Goal: Task Accomplishment & Management: Manage account settings

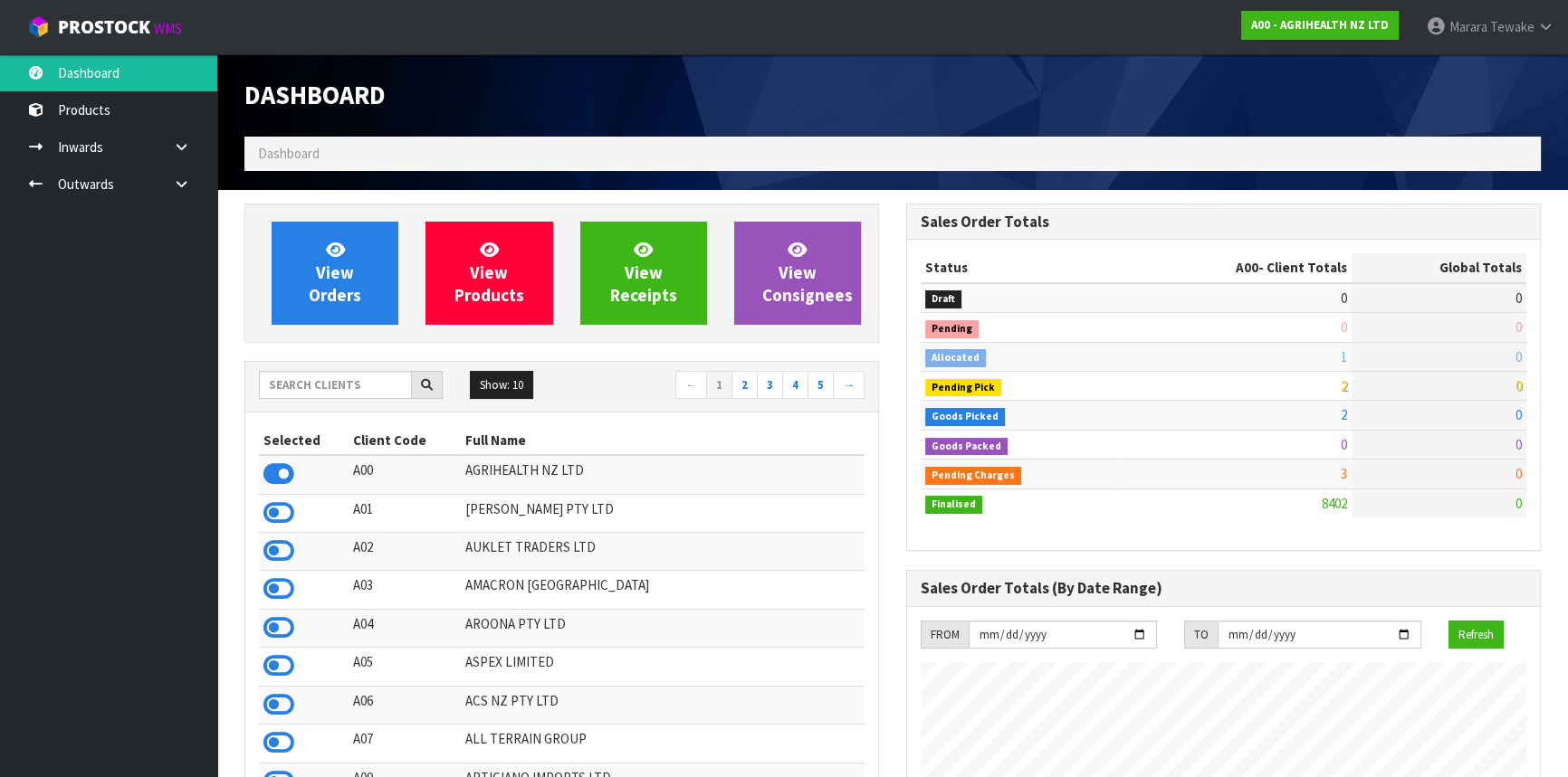
scroll to position [1368, 661]
click at [391, 380] on input "text" at bounding box center [334, 385] width 153 height 28
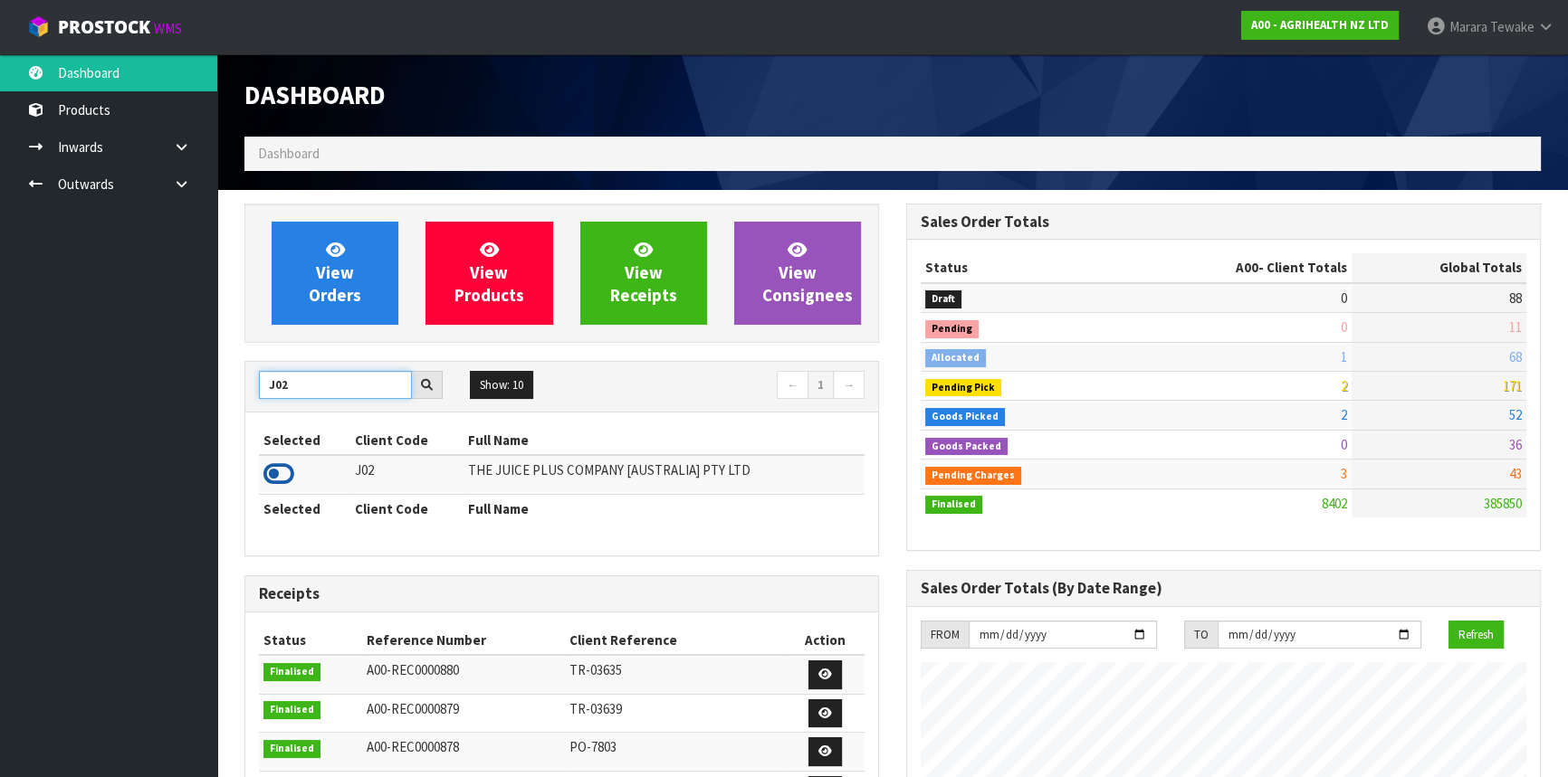
type input "J02"
click at [278, 473] on icon at bounding box center [279, 474] width 31 height 27
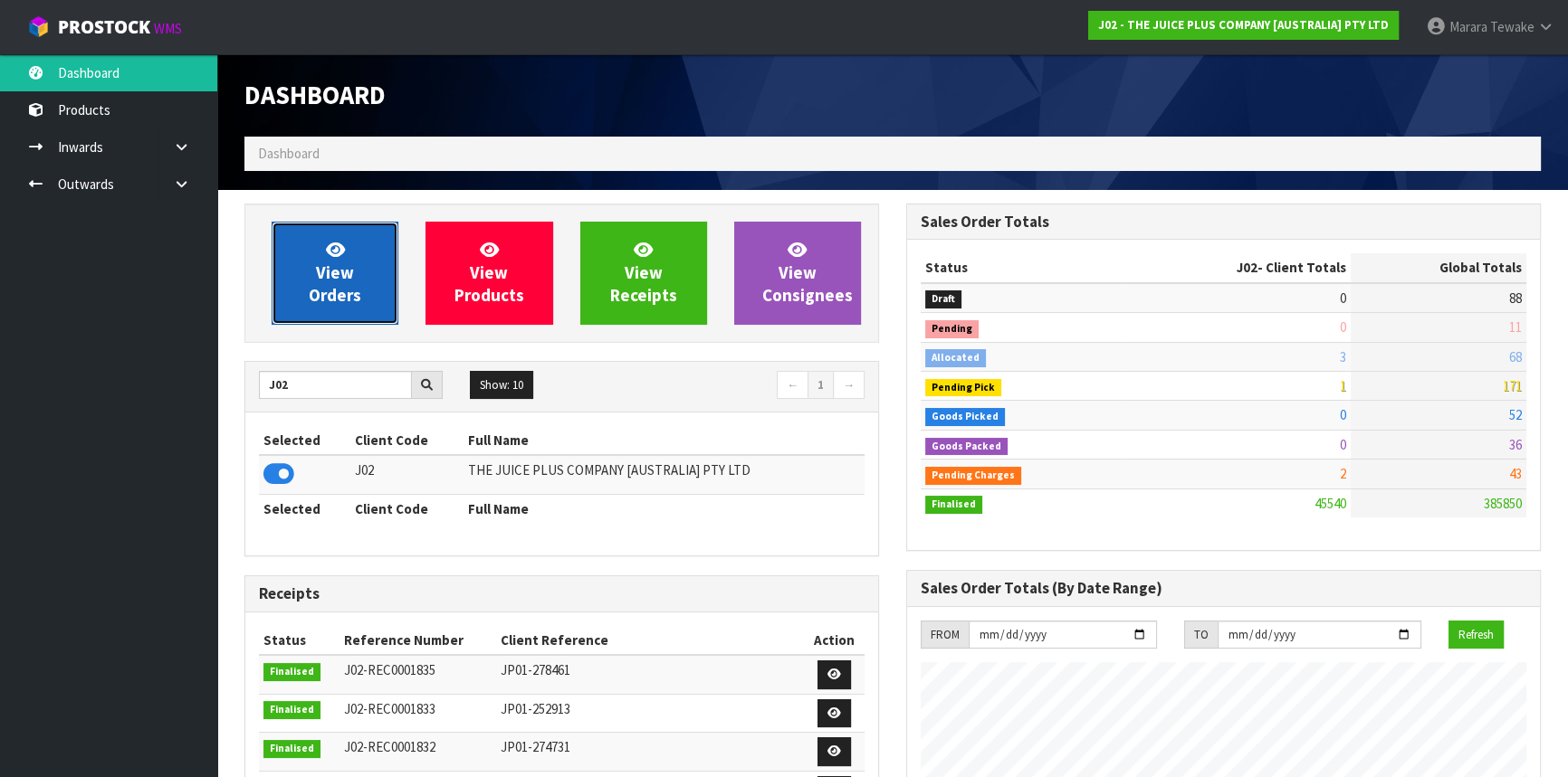
click at [330, 317] on link "View Orders" at bounding box center [334, 273] width 126 height 103
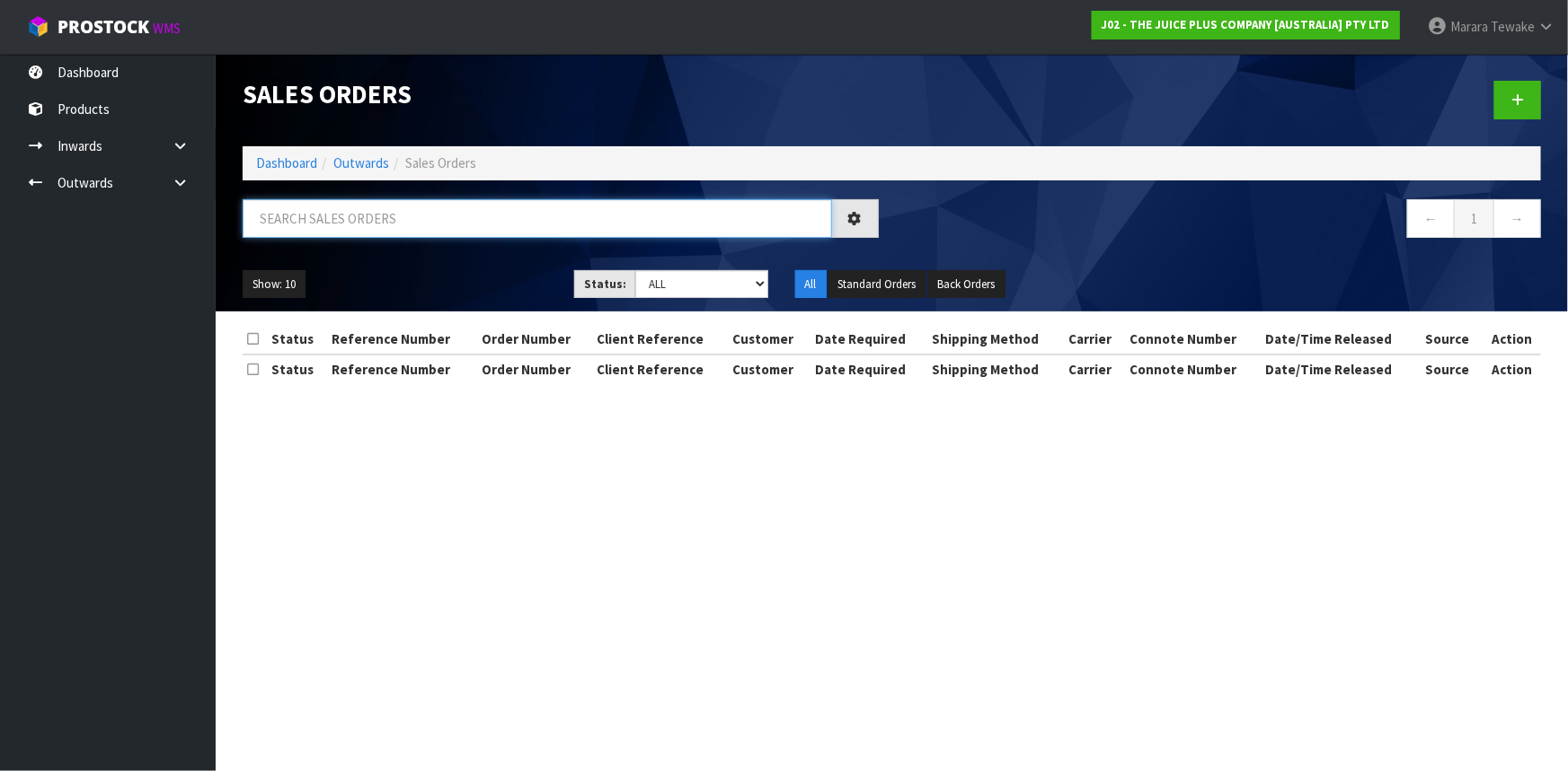
click at [341, 225] on input "text" at bounding box center [537, 219] width 589 height 39
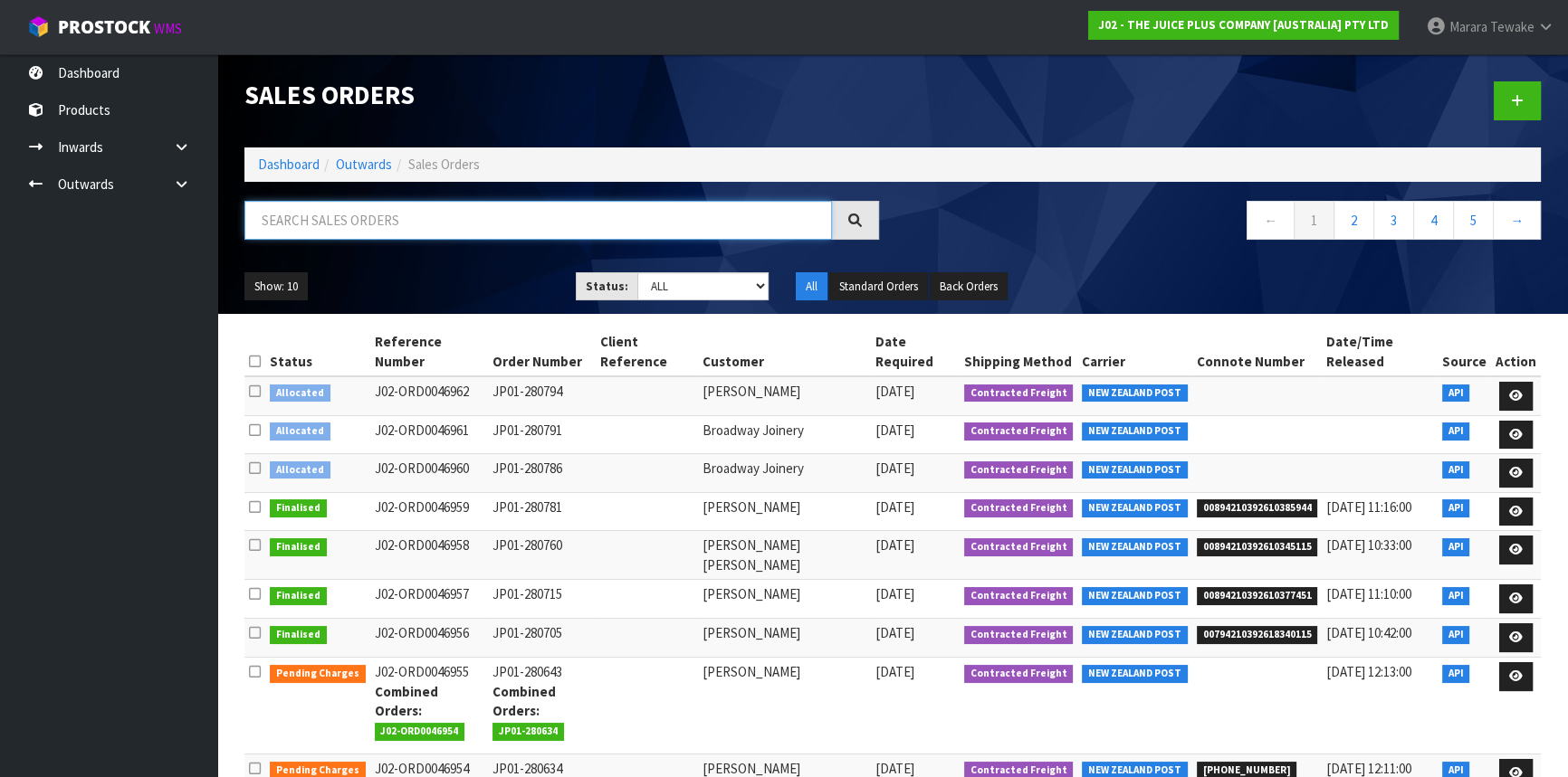
type input "6"
type input "46955"
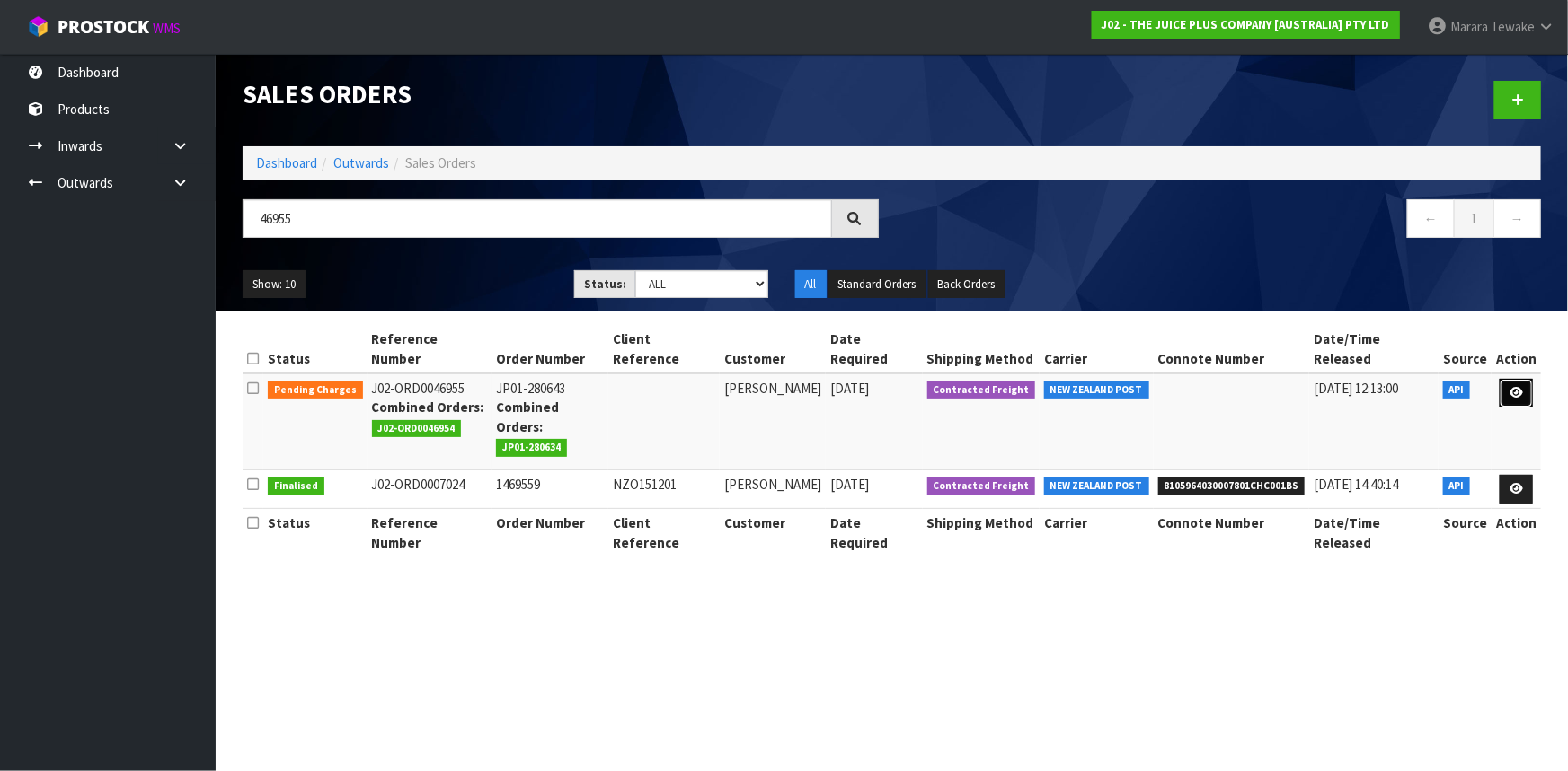
click at [1504, 379] on link at bounding box center [1516, 393] width 33 height 29
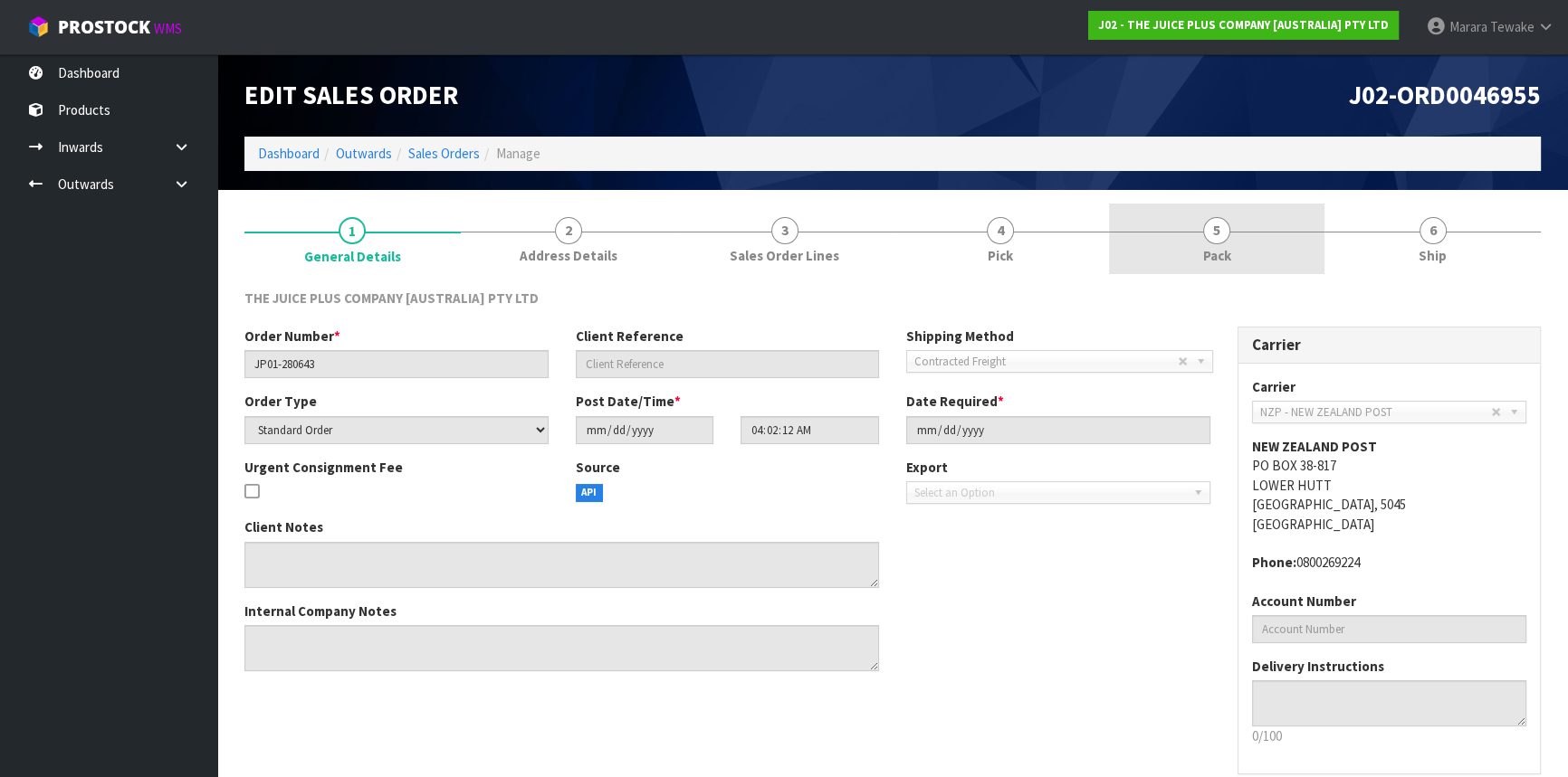
click at [1294, 267] on link "5 Pack" at bounding box center [1216, 240] width 217 height 72
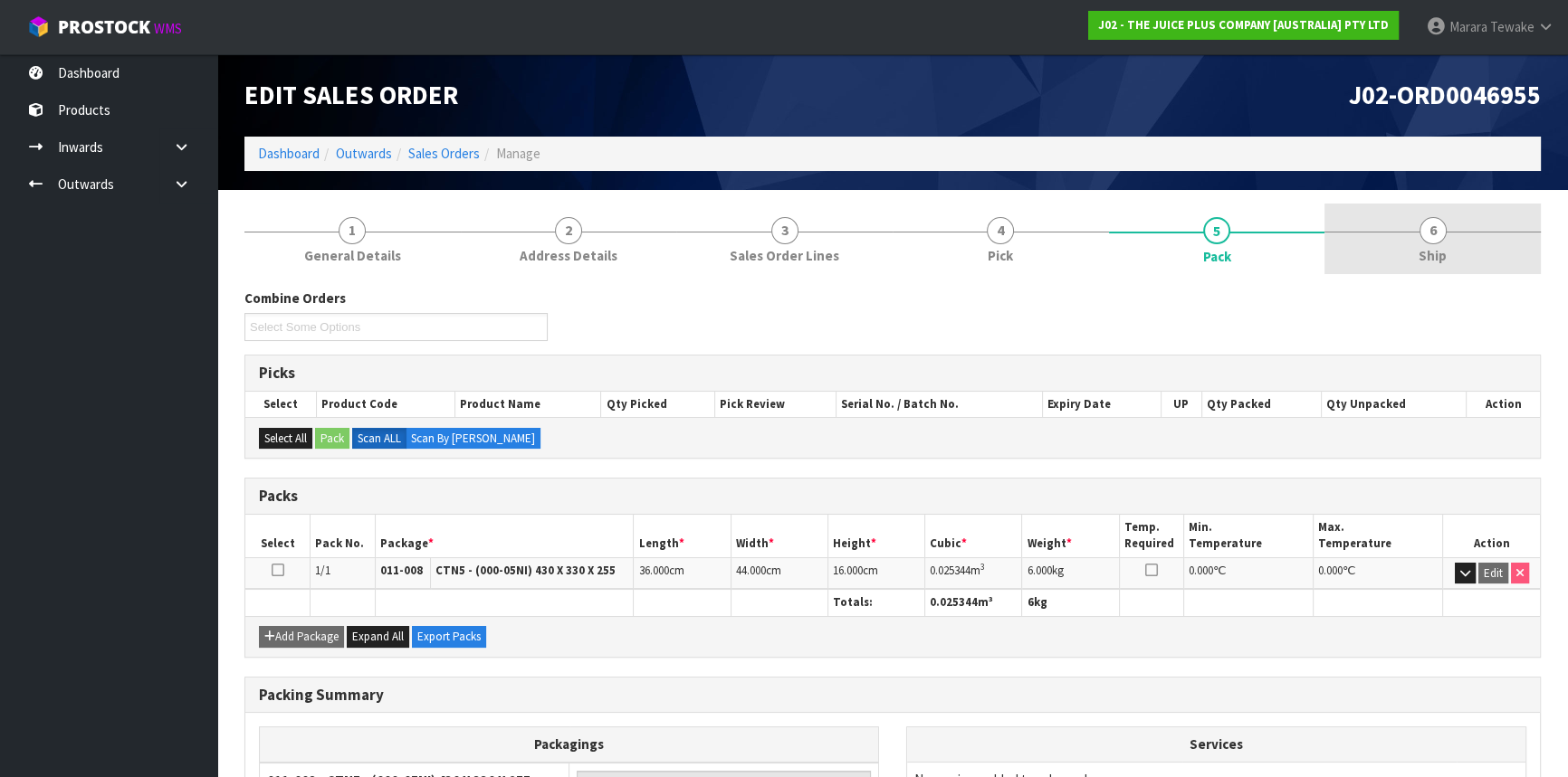
click at [1431, 226] on span "6" at bounding box center [1433, 231] width 27 height 27
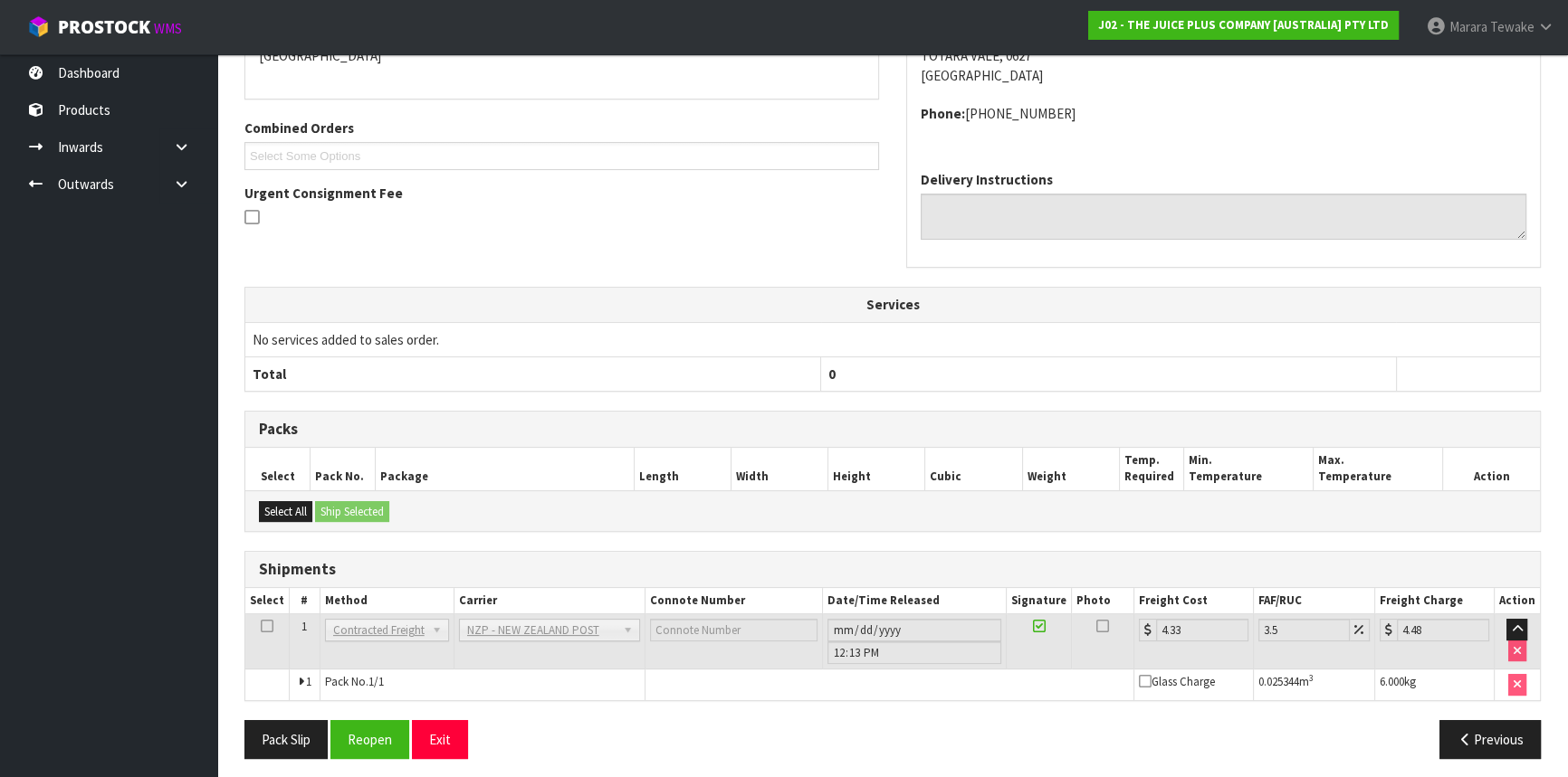
scroll to position [356, 0]
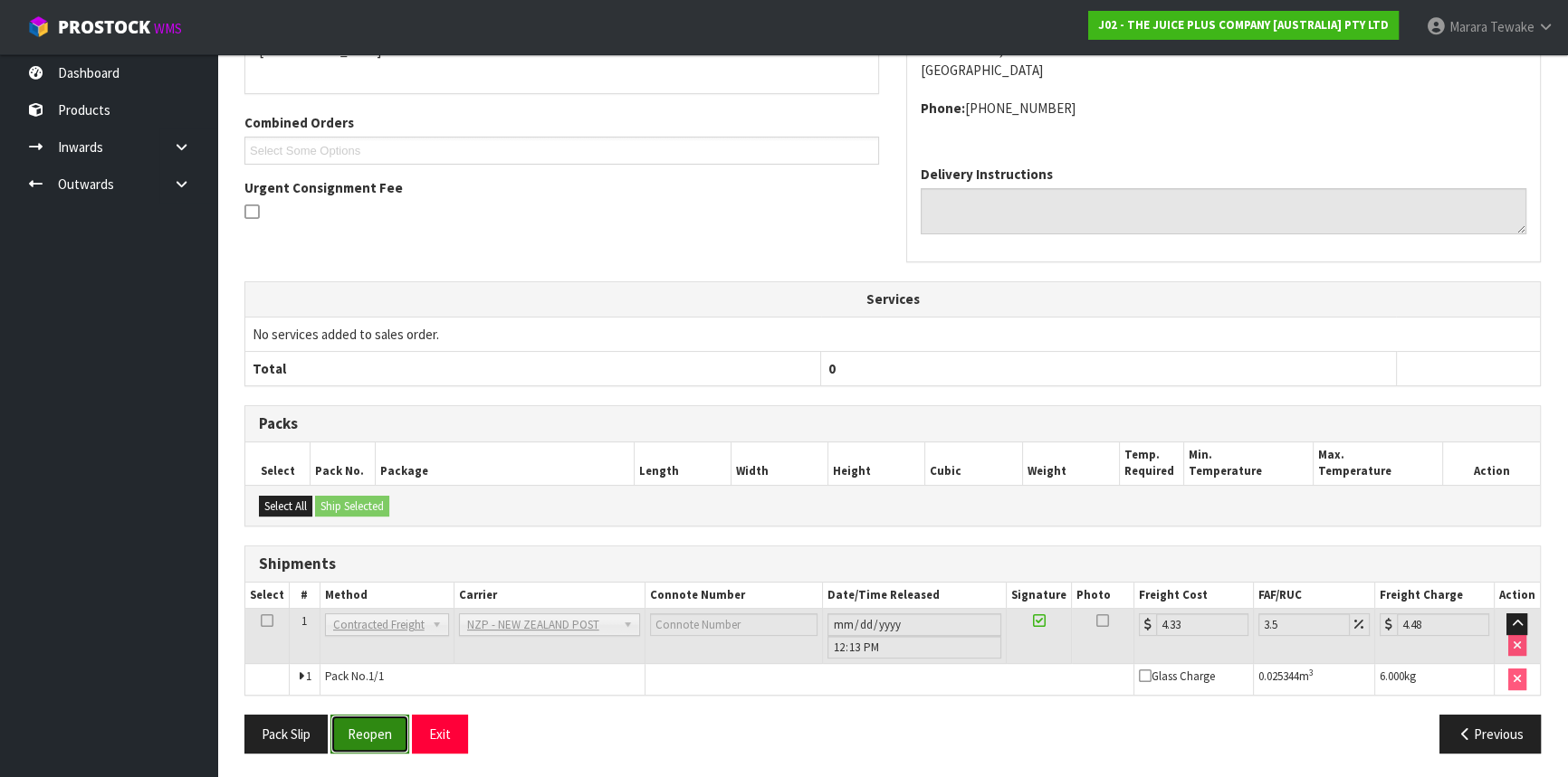
click at [389, 725] on button "Reopen" at bounding box center [369, 734] width 79 height 39
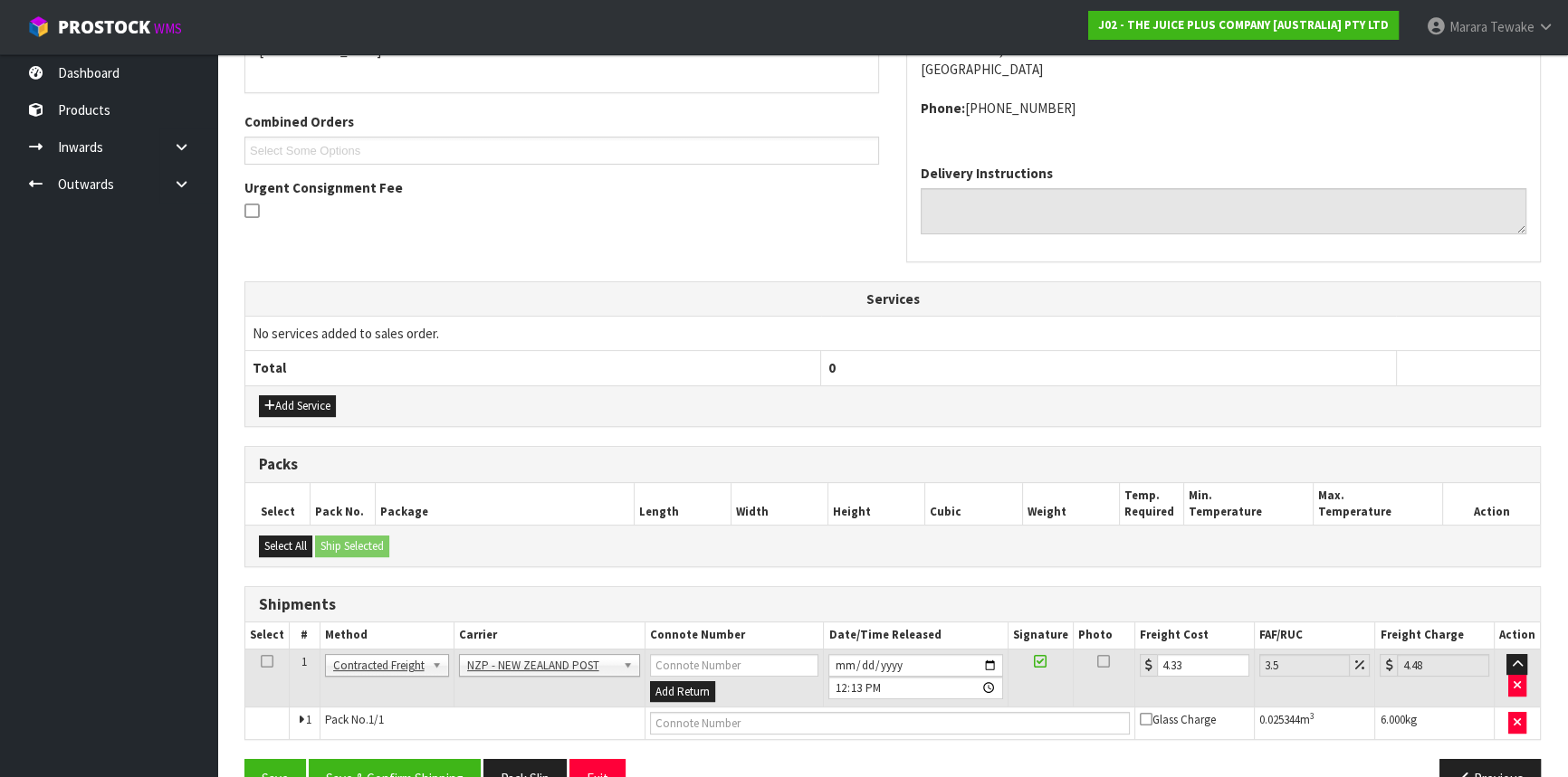
scroll to position [467, 0]
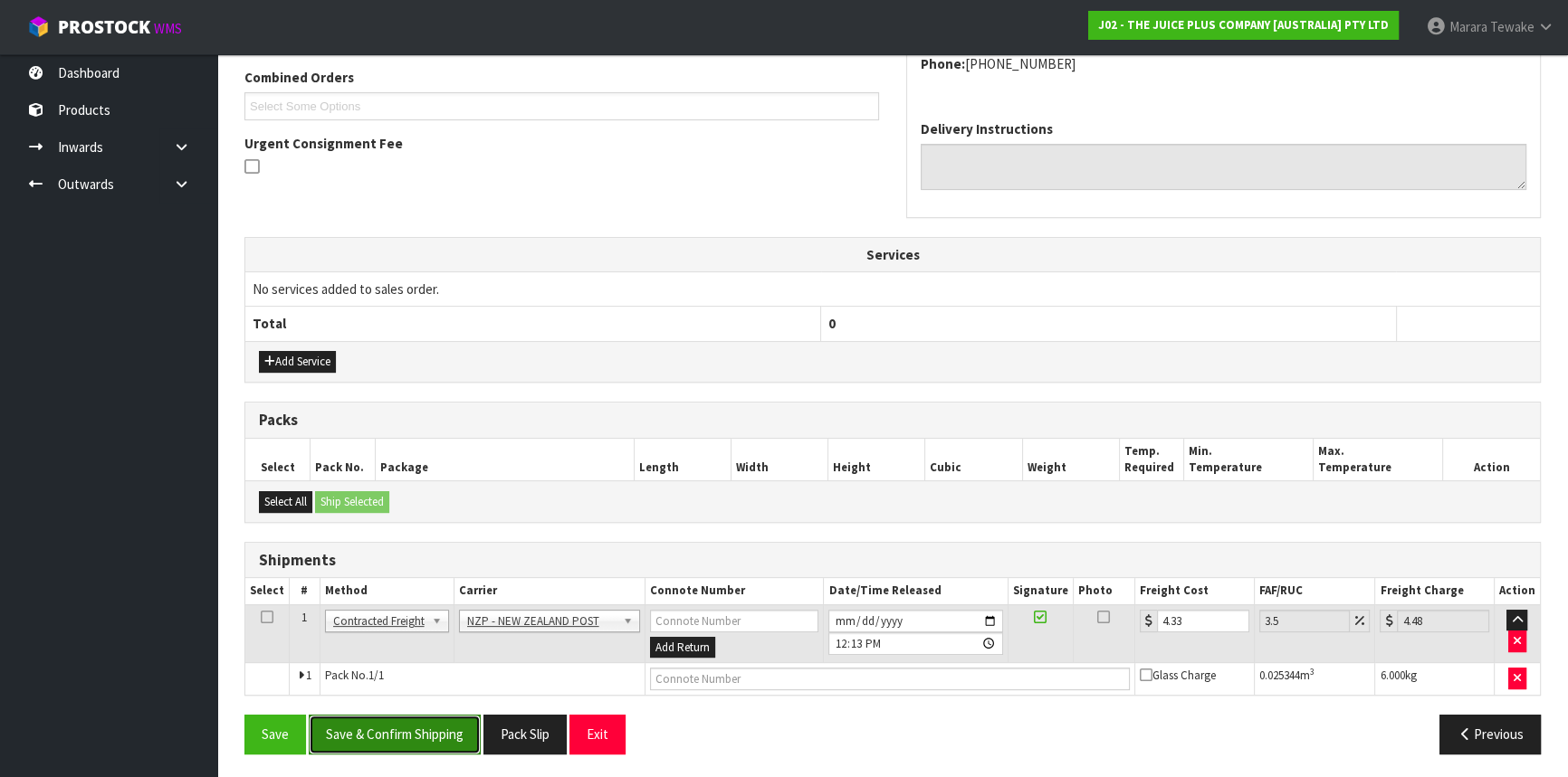
click at [417, 727] on button "Save & Confirm Shipping" at bounding box center [394, 734] width 172 height 39
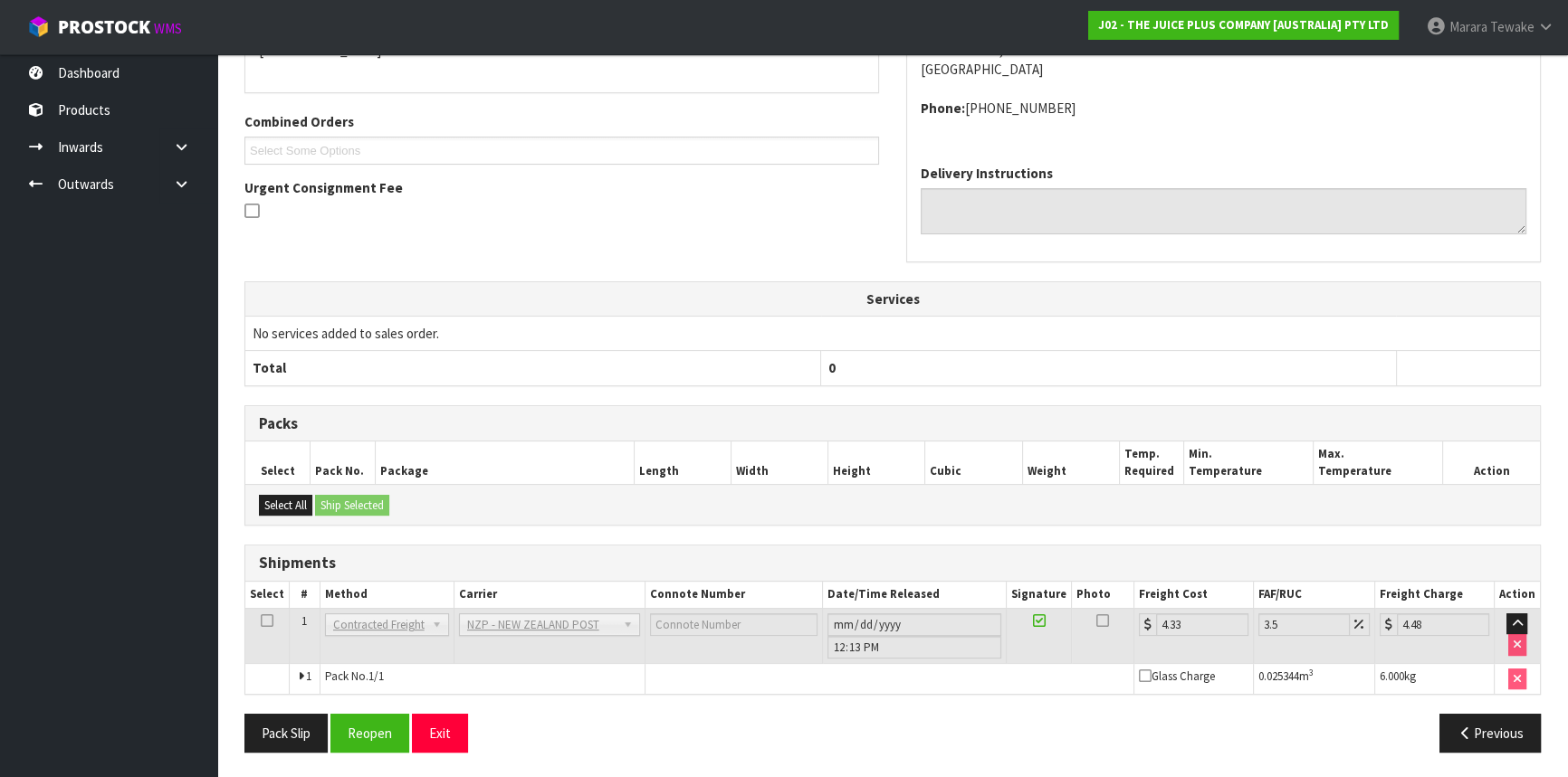
scroll to position [0, 0]
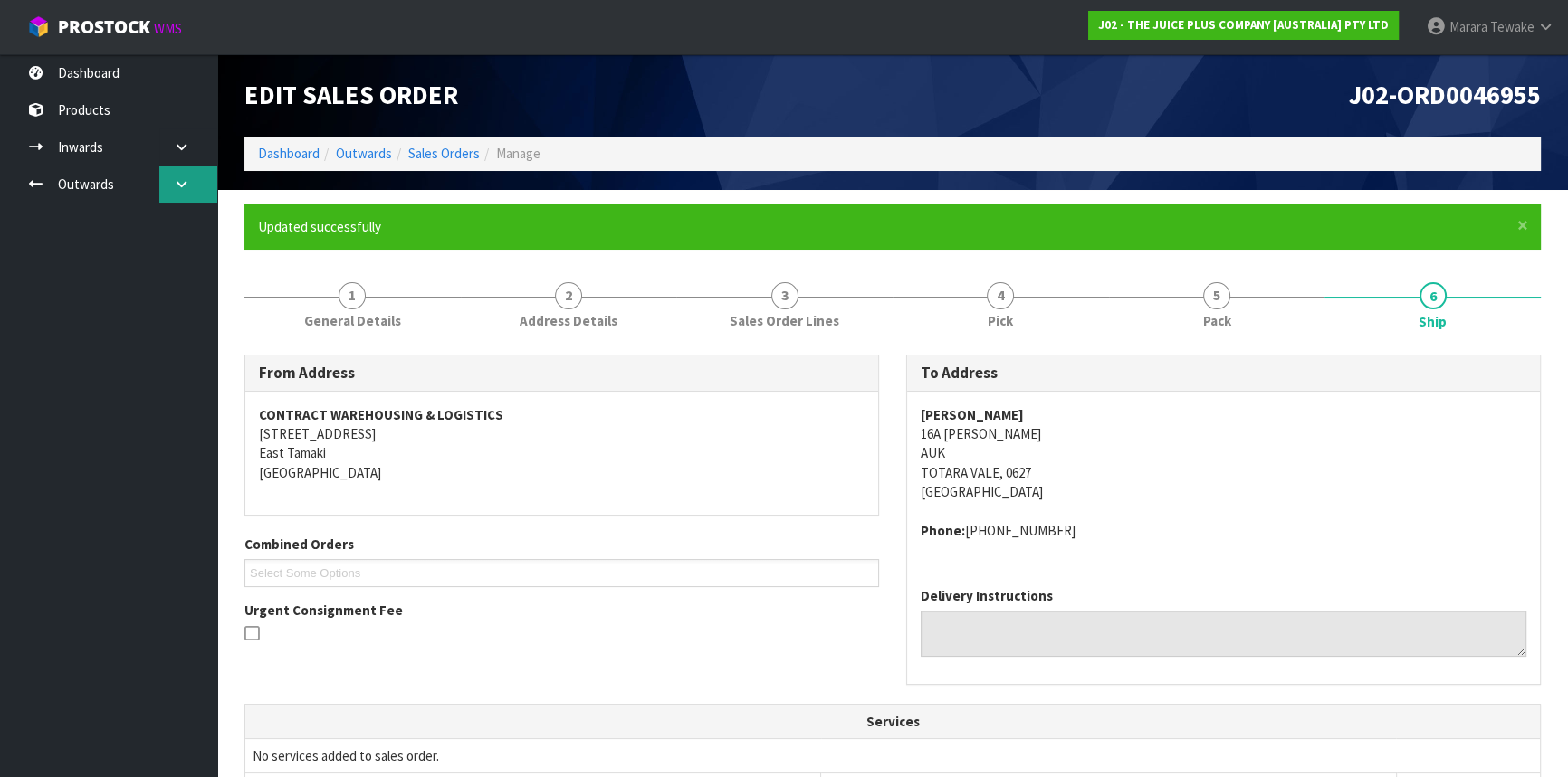
click at [172, 175] on link at bounding box center [188, 184] width 58 height 37
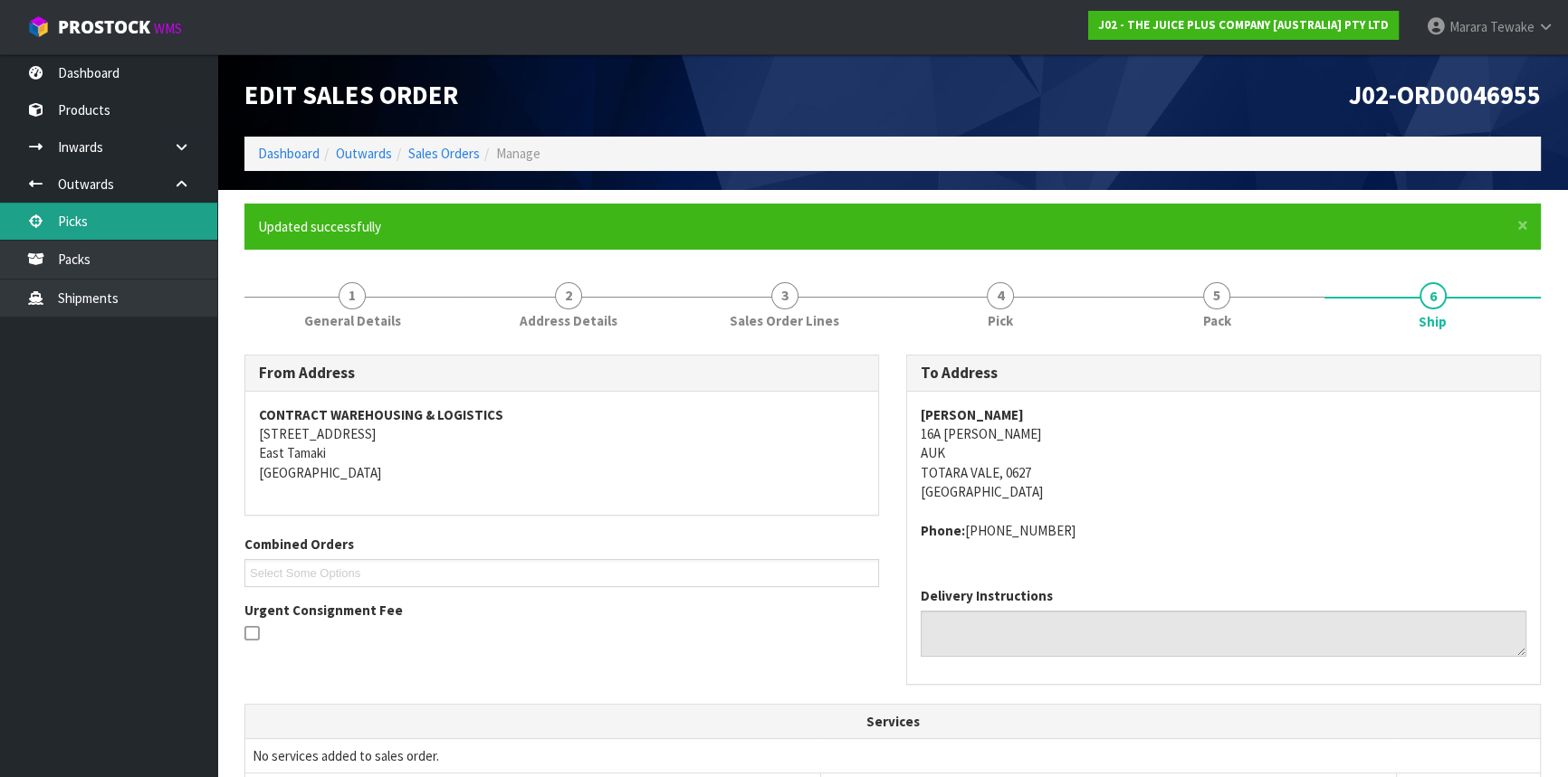
click at [153, 207] on link "Picks" at bounding box center [109, 221] width 218 height 37
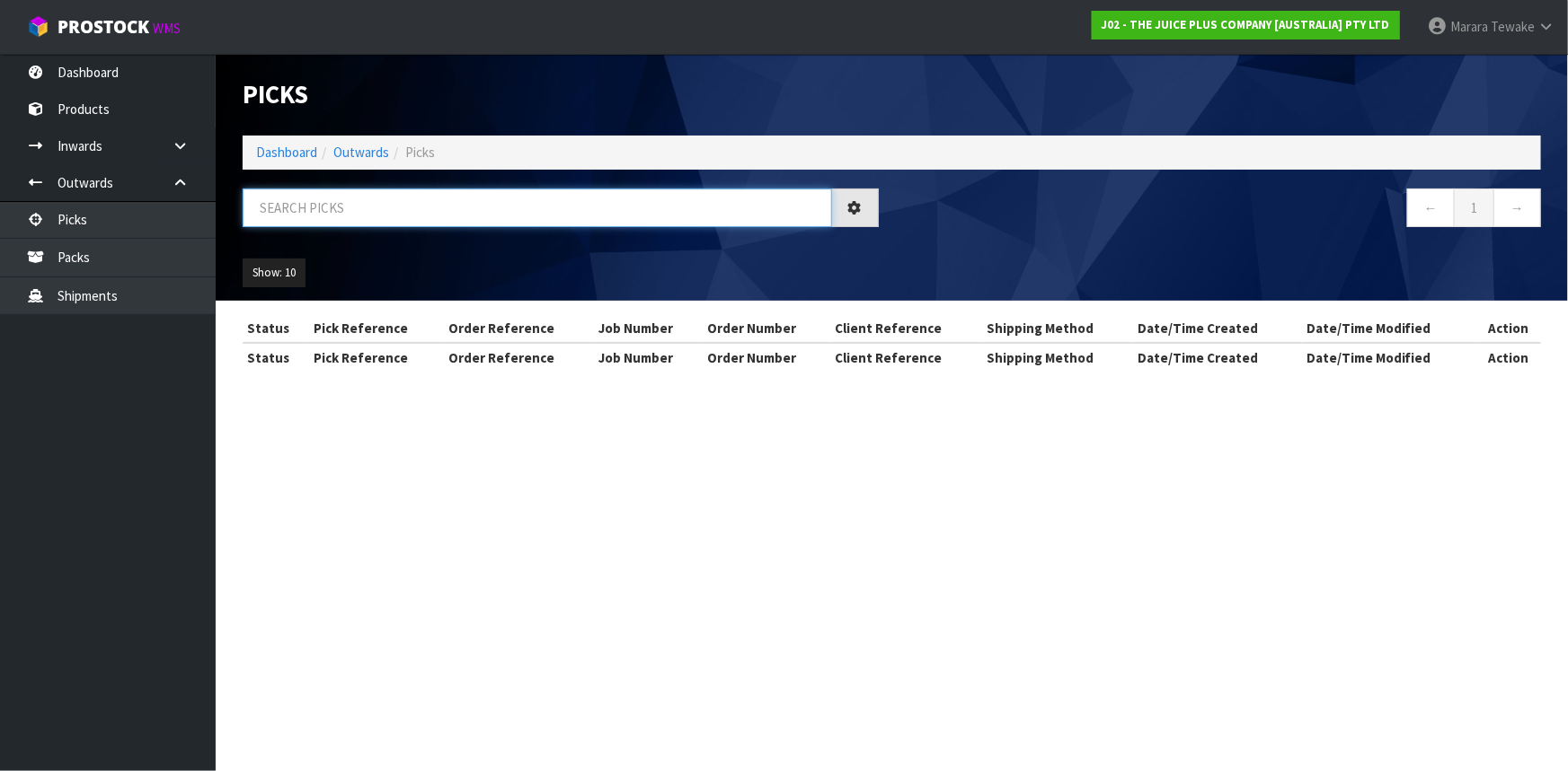
click at [395, 215] on input "text" at bounding box center [537, 208] width 589 height 39
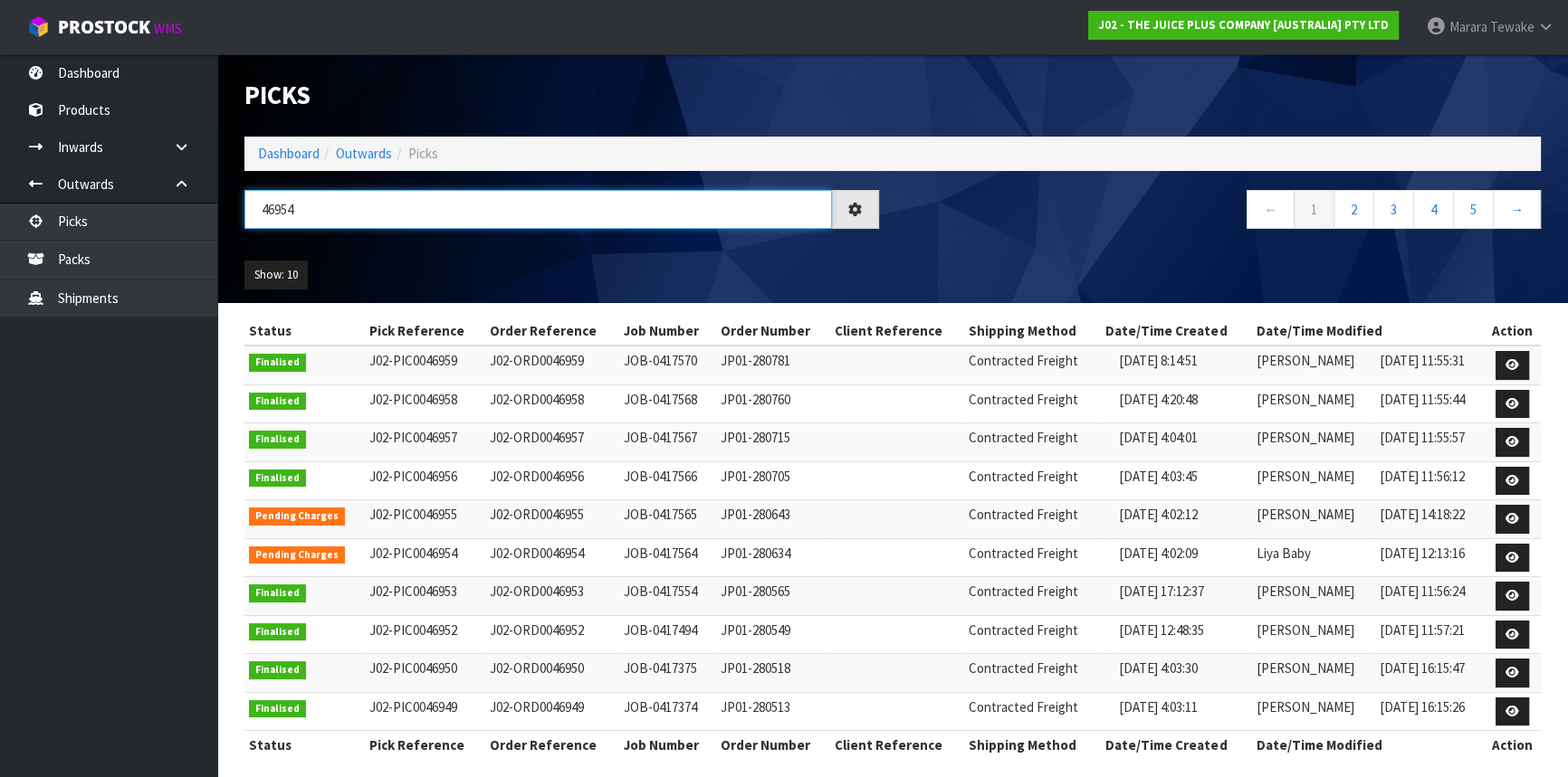
type input "46954"
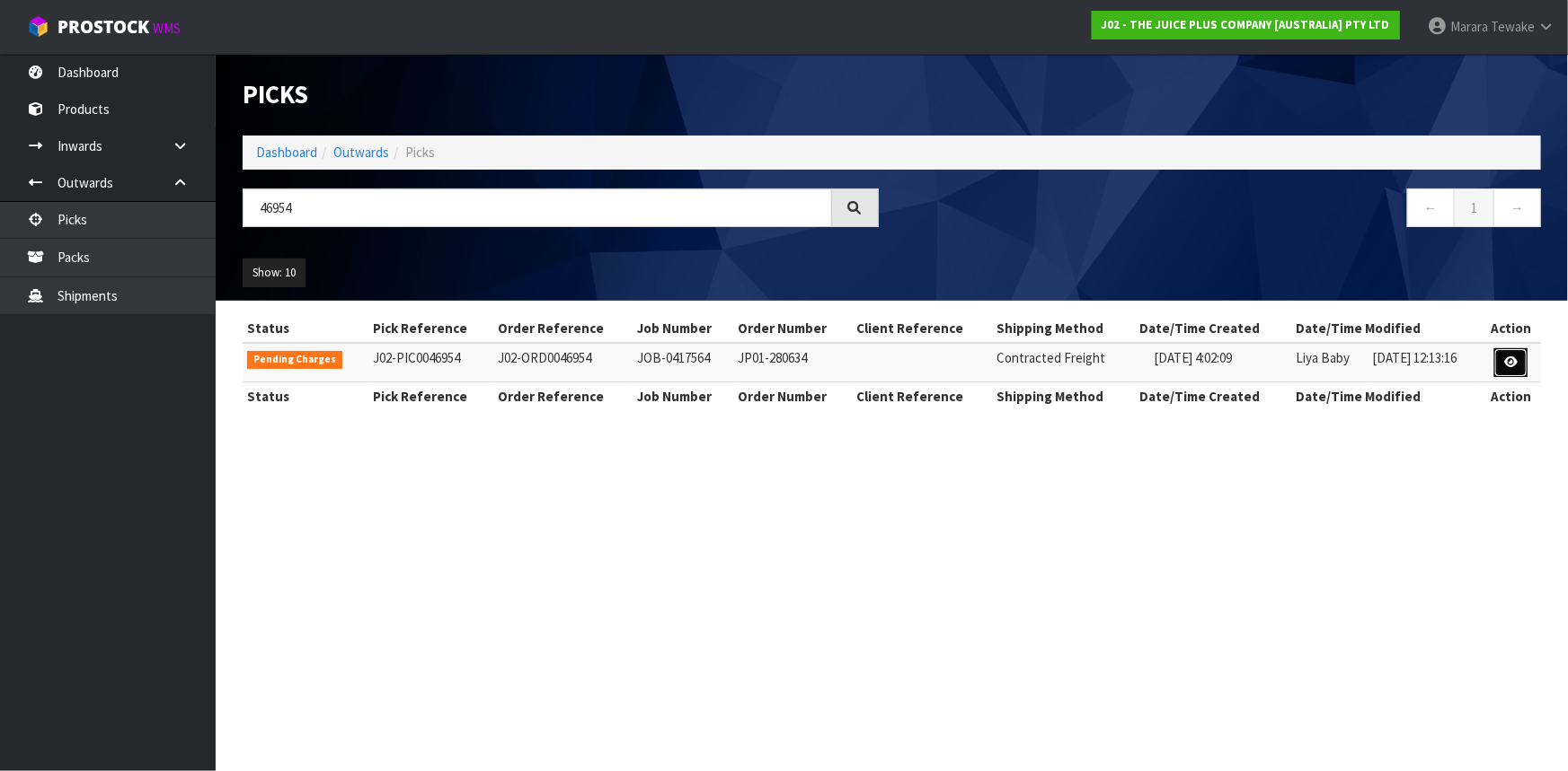
click at [1499, 356] on link at bounding box center [1510, 362] width 33 height 29
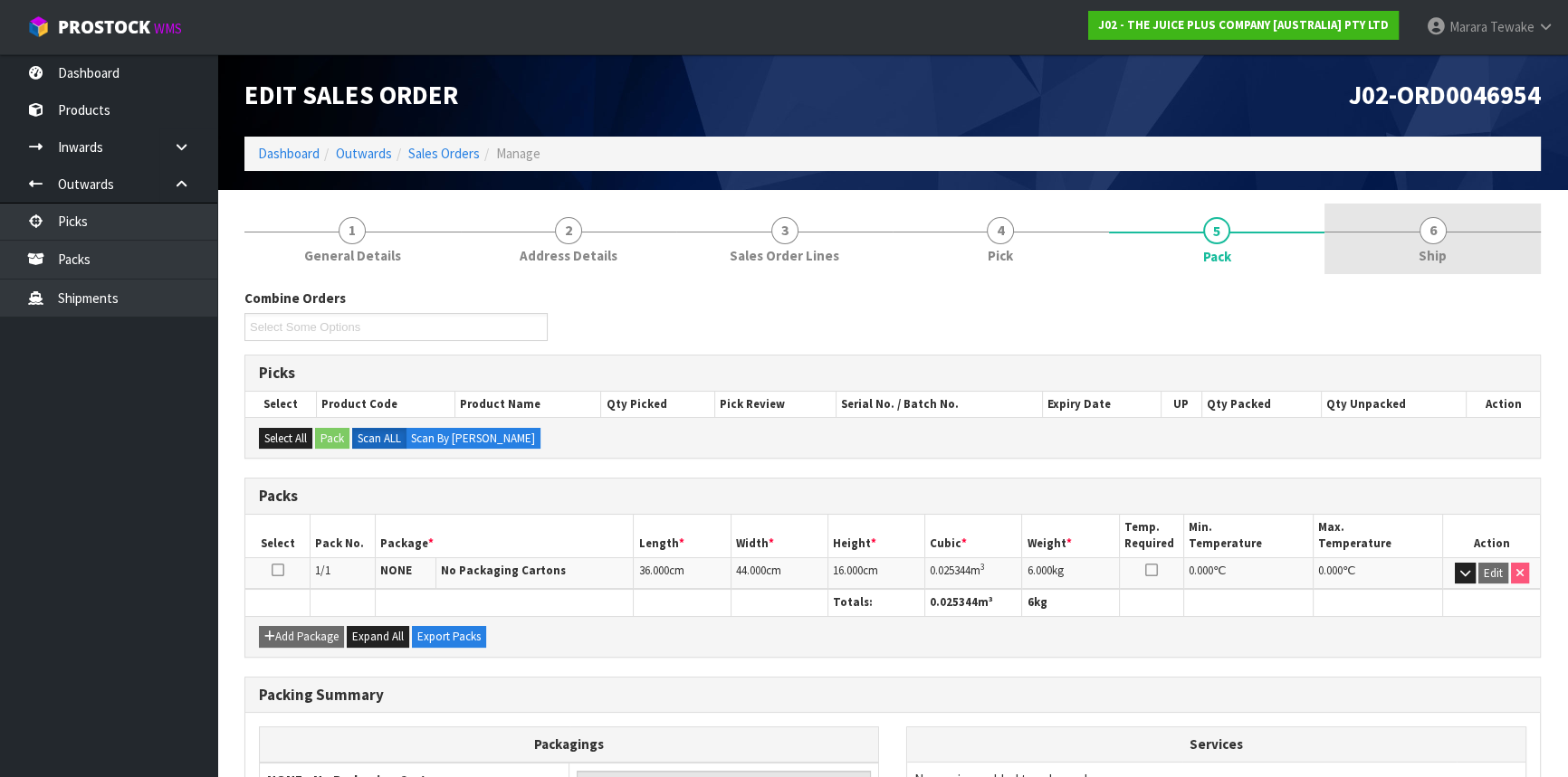
click at [1457, 247] on link "6 Ship" at bounding box center [1432, 240] width 217 height 72
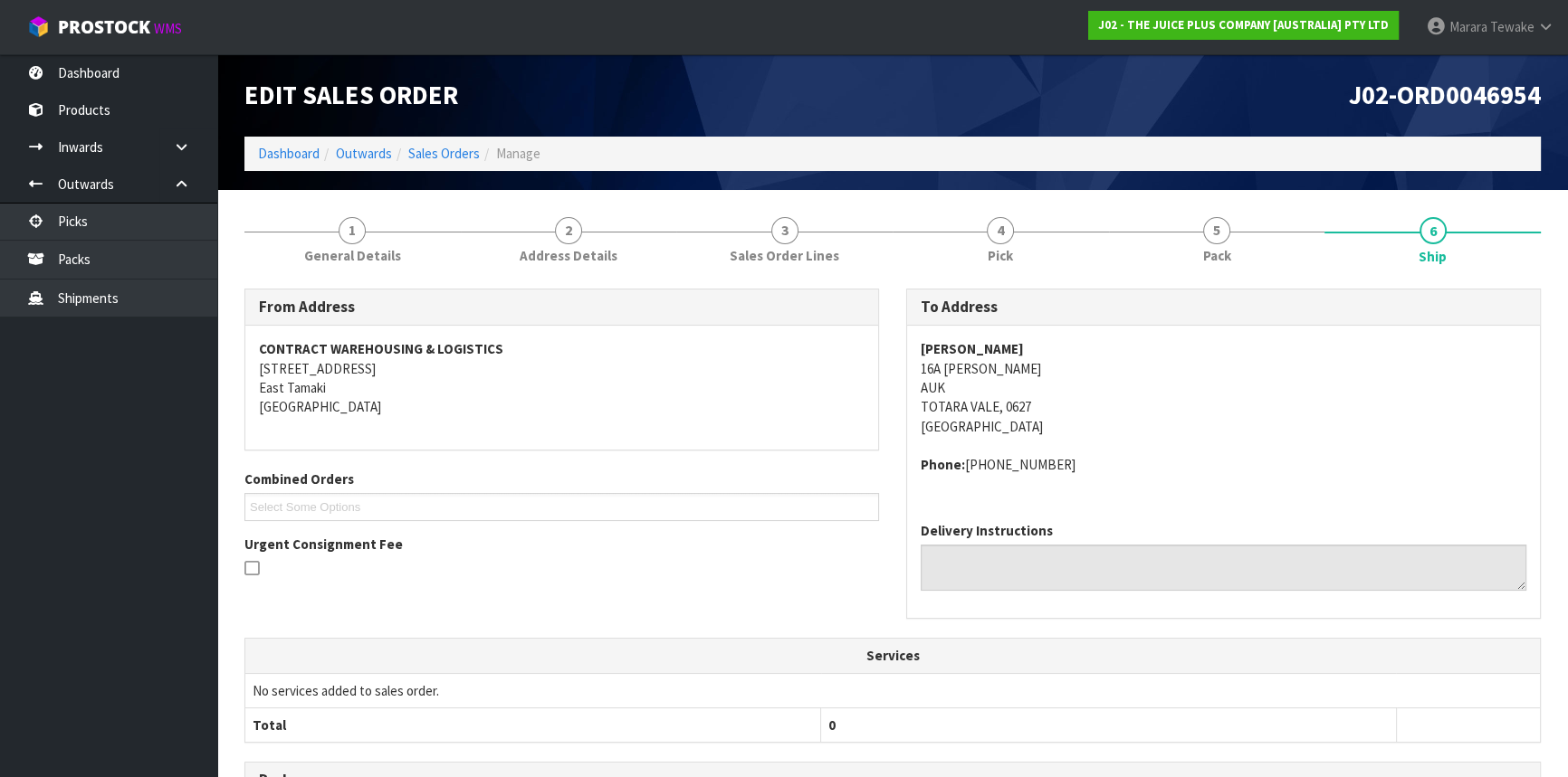
scroll to position [356, 0]
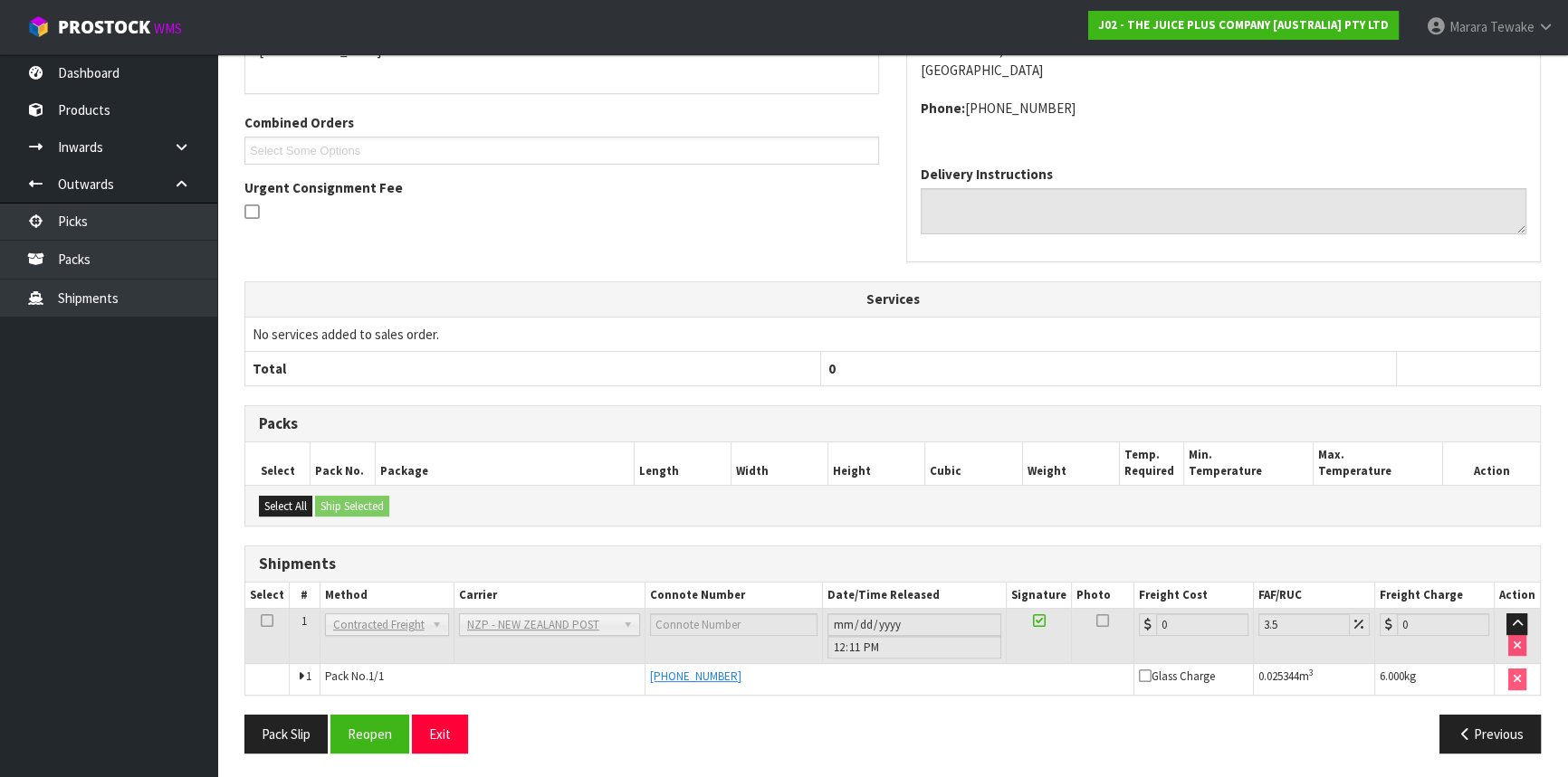
drag, startPoint x: 789, startPoint y: 678, endPoint x: 665, endPoint y: 682, distance: 124.1
click at [665, 682] on td "[PHONE_NUMBER]" at bounding box center [889, 680] width 489 height 31
copy span "89421 03926 10427 019"
click at [133, 225] on link "Picks" at bounding box center [109, 221] width 218 height 37
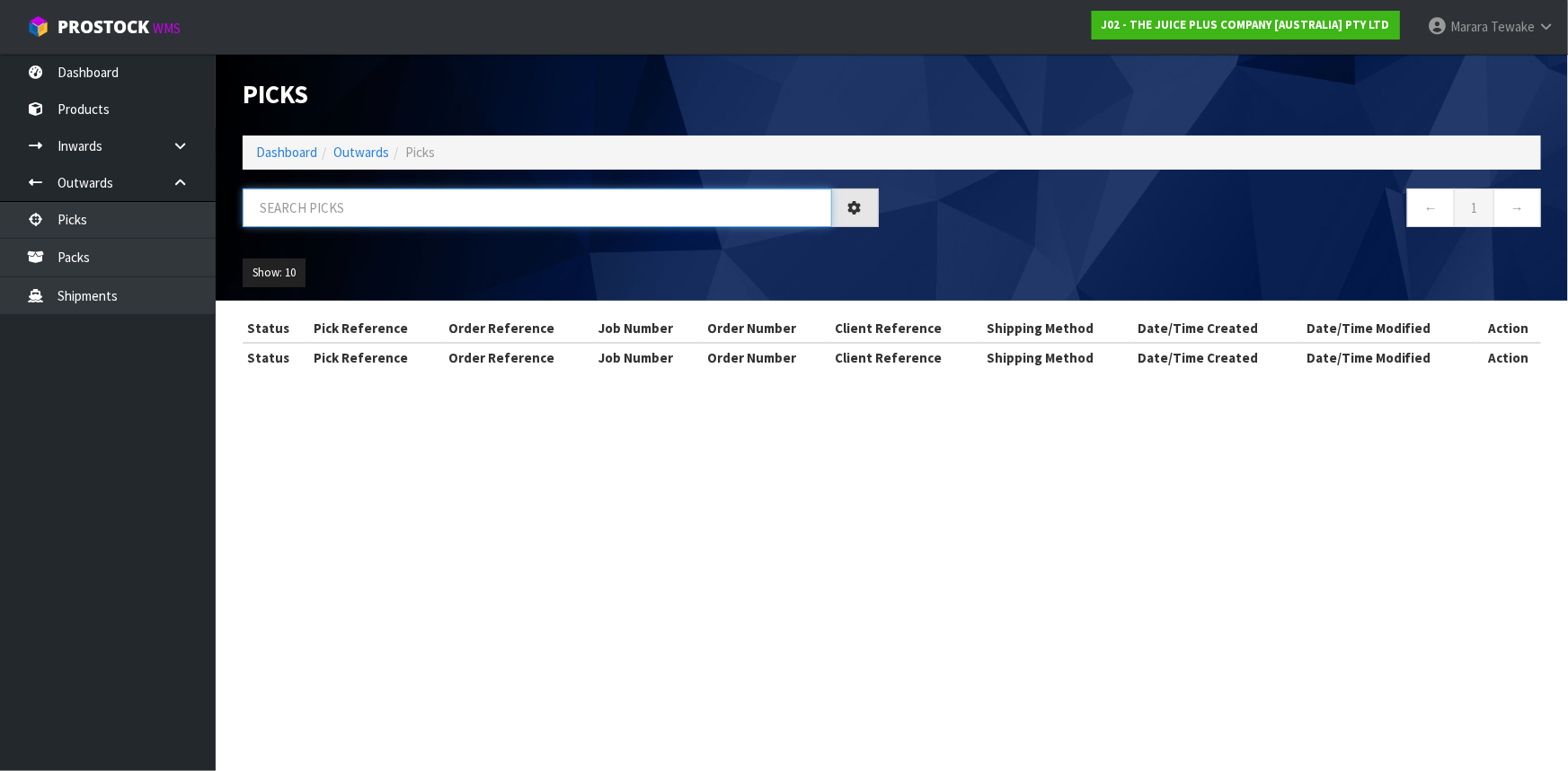
click at [333, 191] on input "text" at bounding box center [537, 208] width 589 height 39
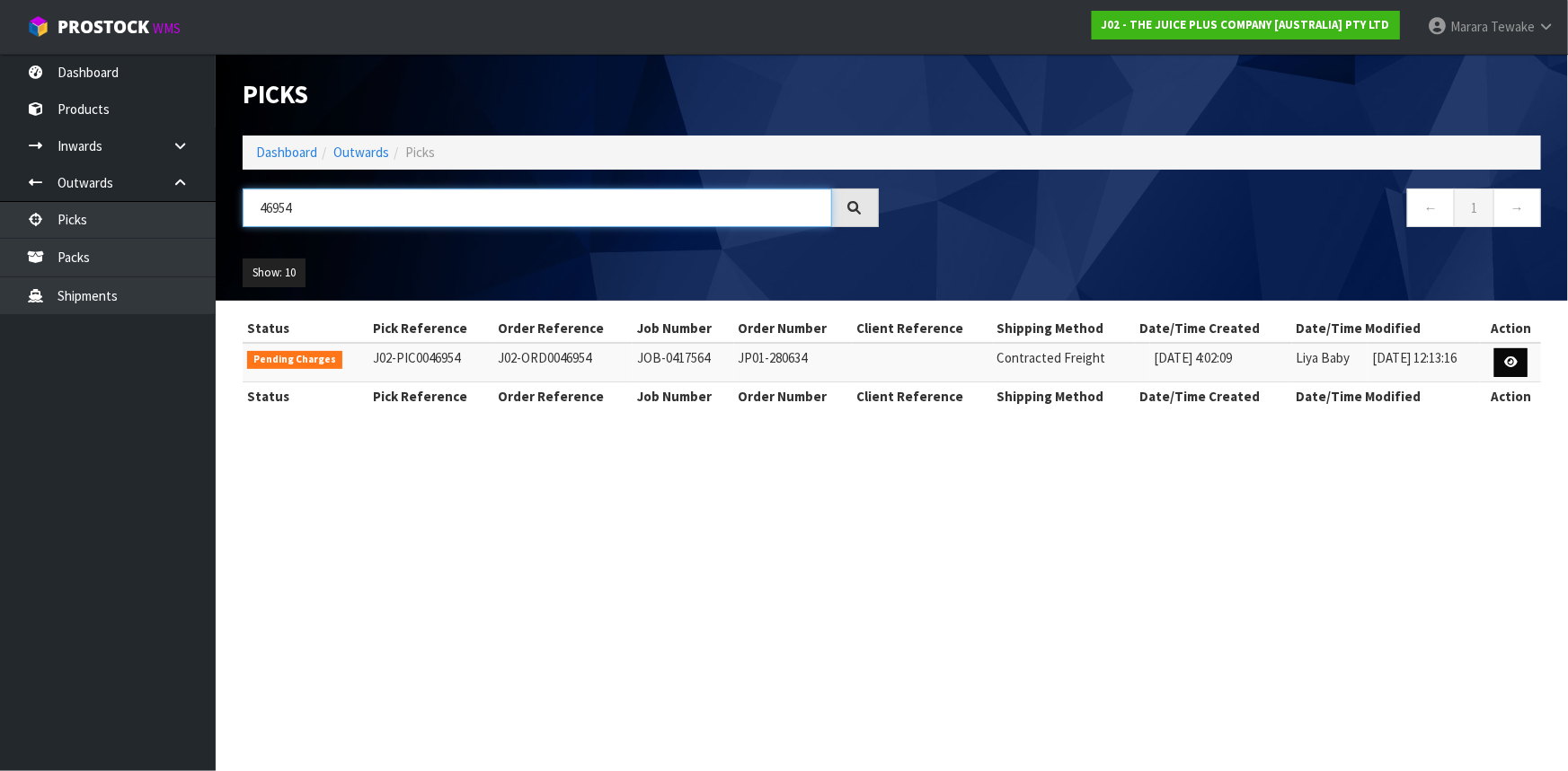
type input "46954"
click at [1500, 348] on link at bounding box center [1510, 362] width 33 height 29
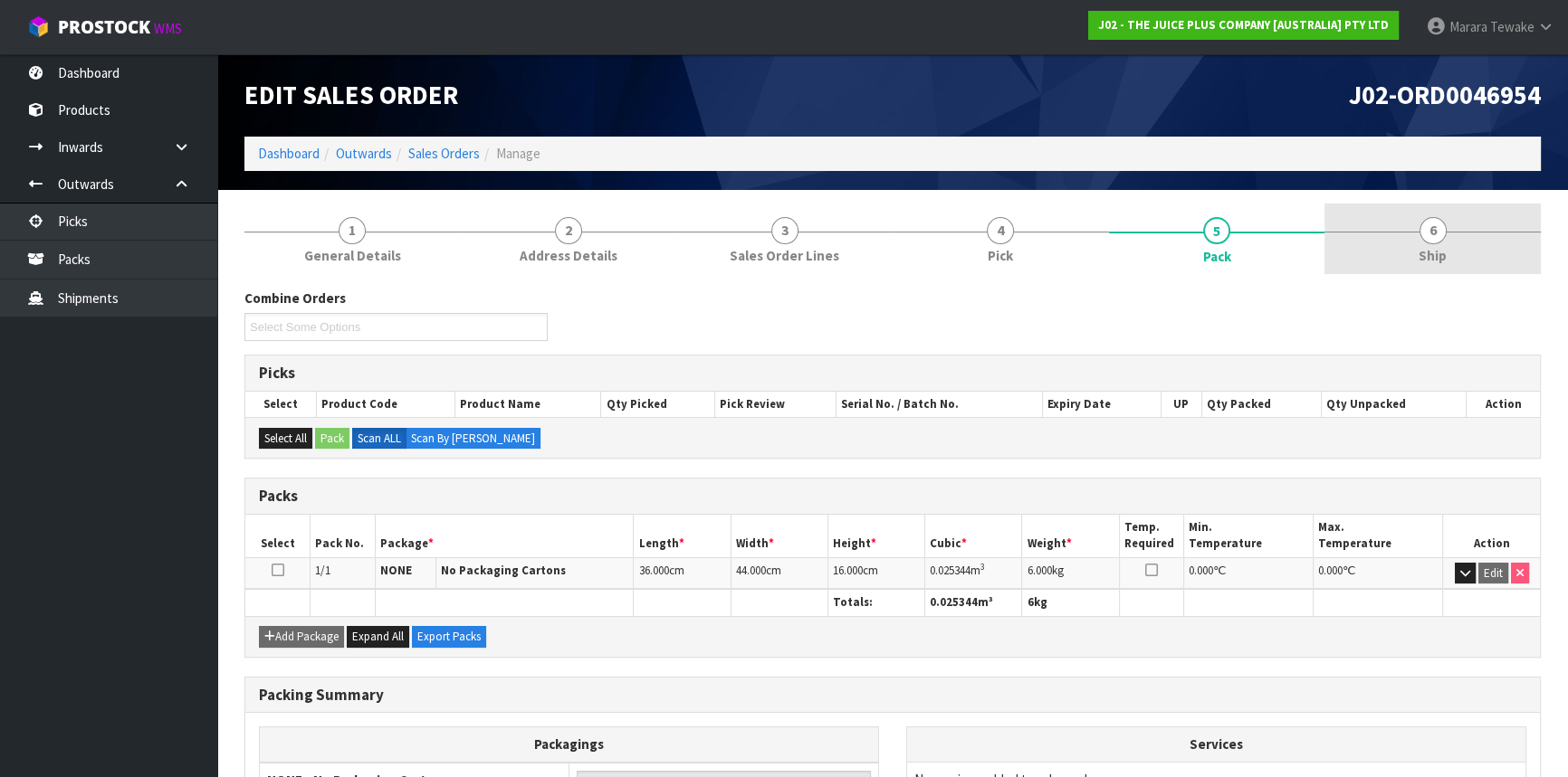
click at [1420, 238] on link "6 Ship" at bounding box center [1432, 240] width 217 height 72
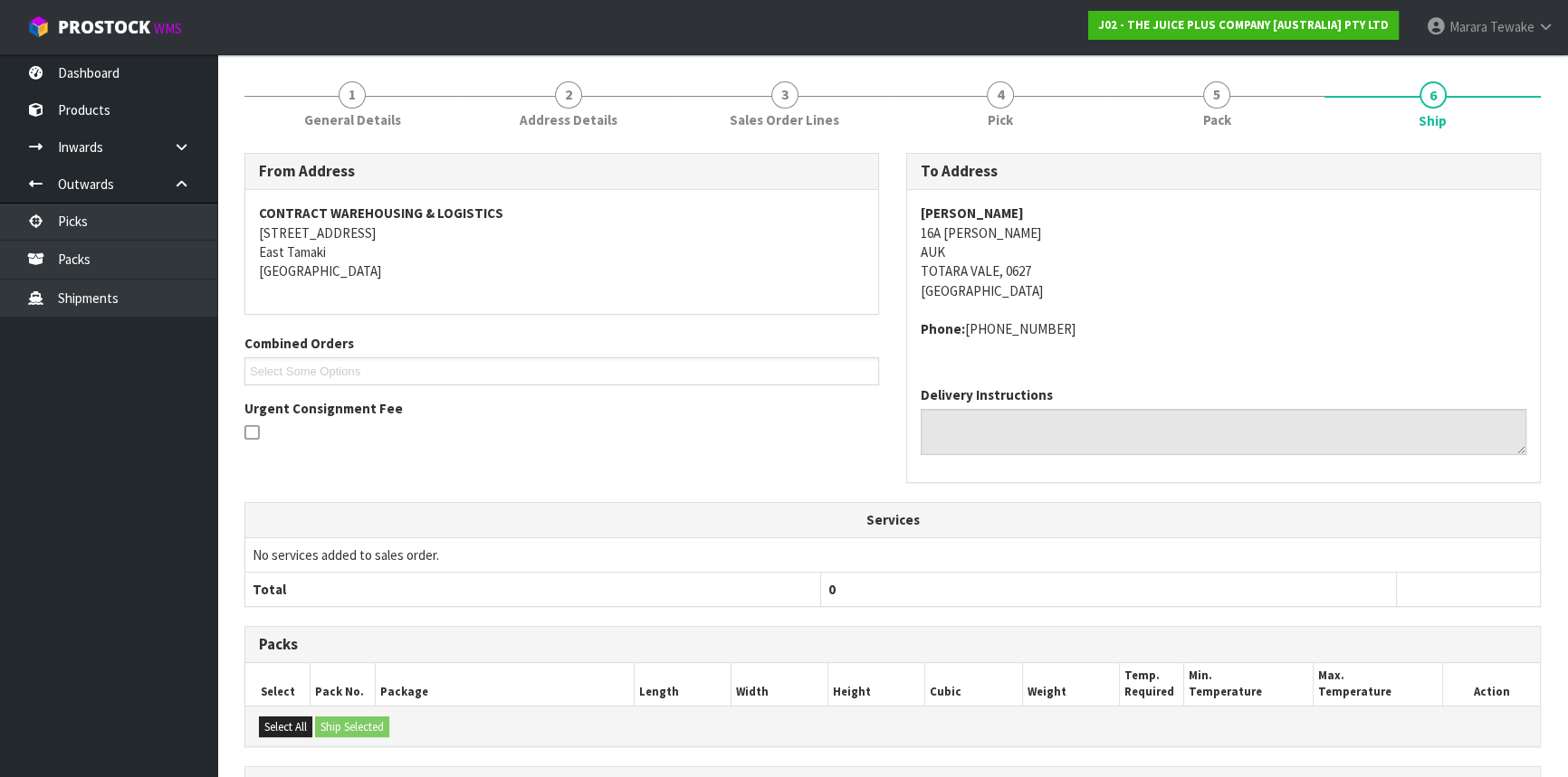
scroll to position [356, 0]
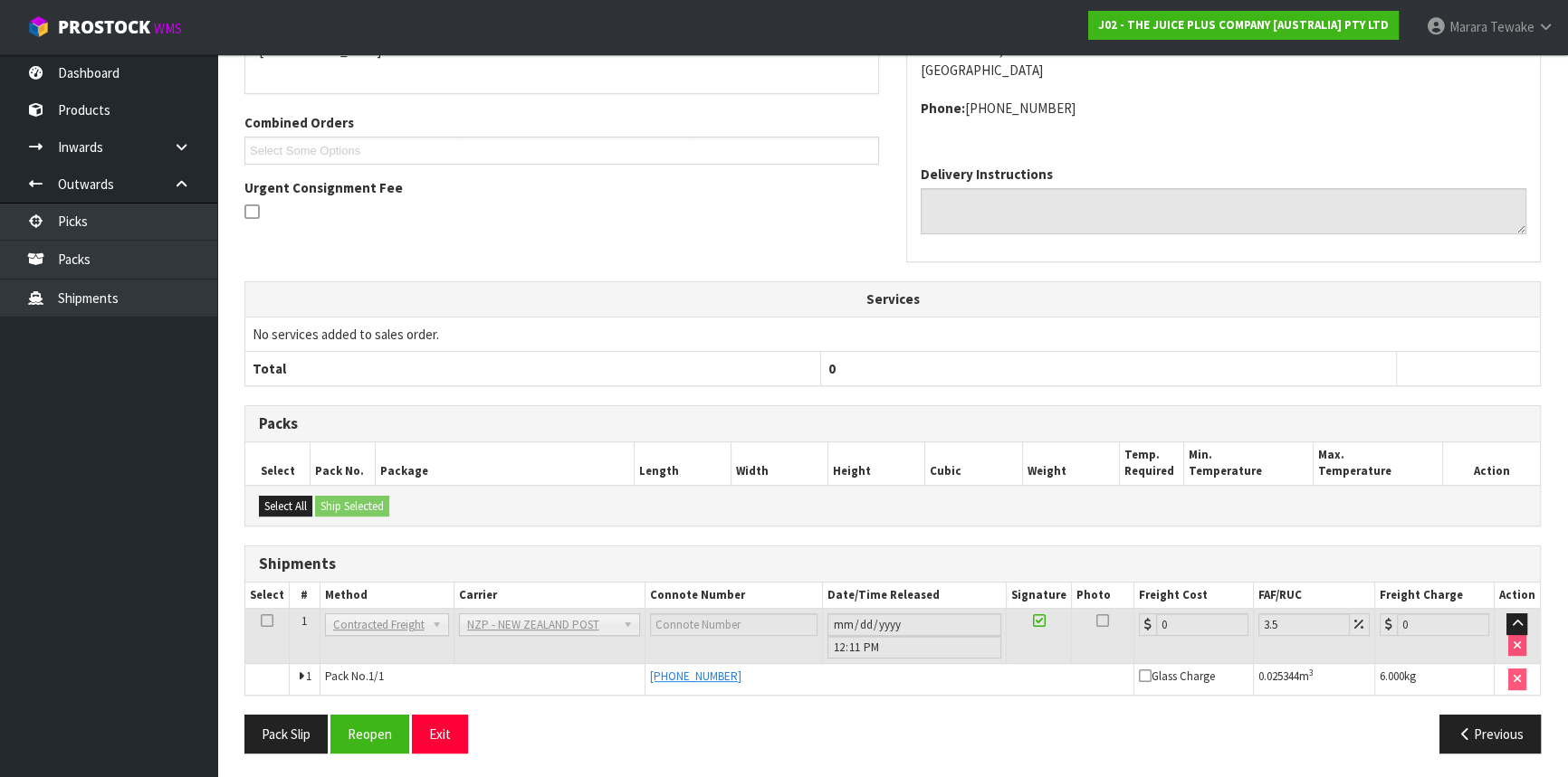
drag, startPoint x: 793, startPoint y: 671, endPoint x: 649, endPoint y: 682, distance: 144.4
click at [650, 682] on div "[PHONE_NUMBER]" at bounding box center [889, 676] width 479 height 17
copy span "[PHONE_NUMBER]"
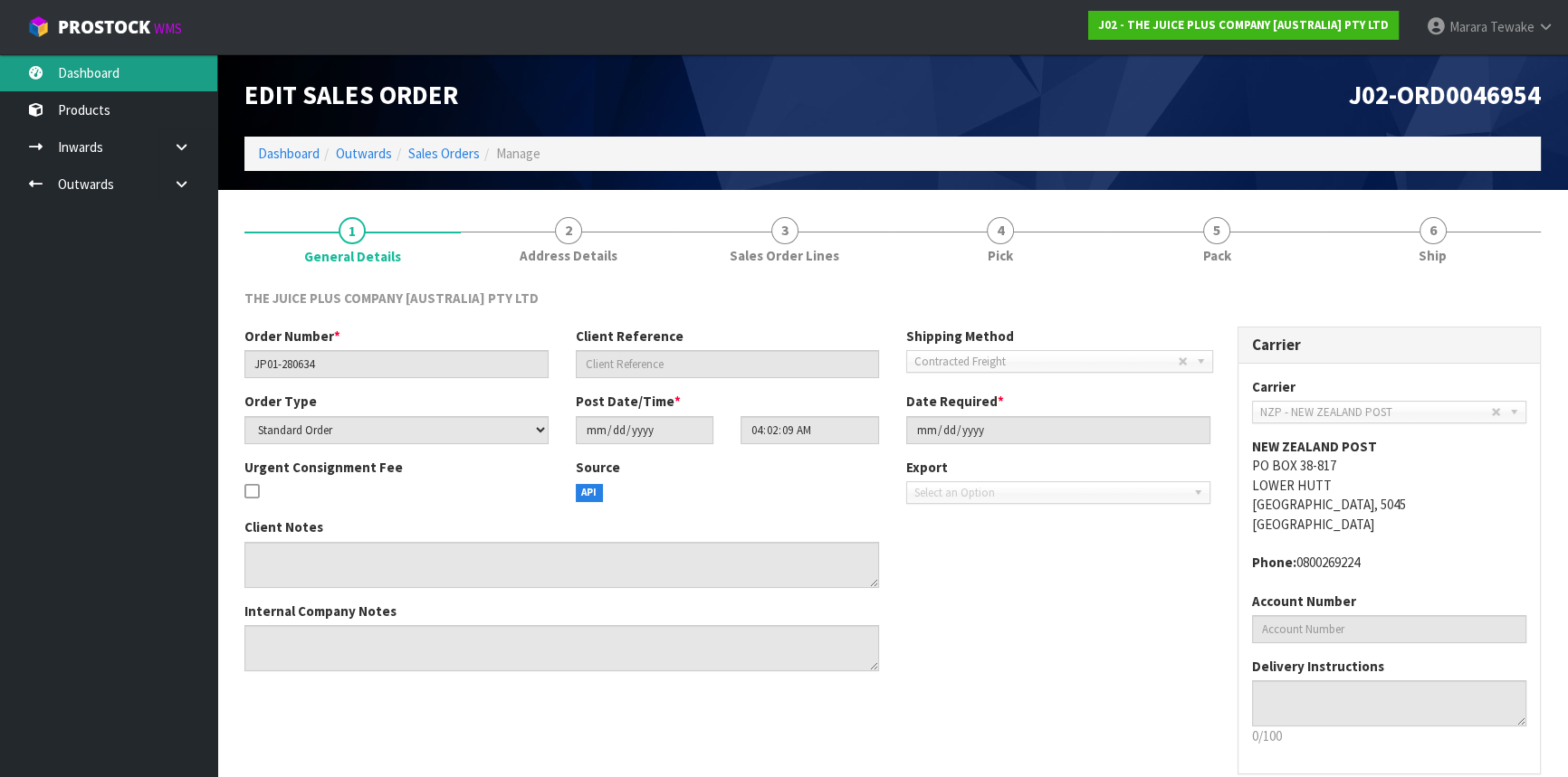
drag, startPoint x: 171, startPoint y: 67, endPoint x: 183, endPoint y: 83, distance: 20.0
click at [171, 67] on link "Dashboard" at bounding box center [109, 73] width 218 height 37
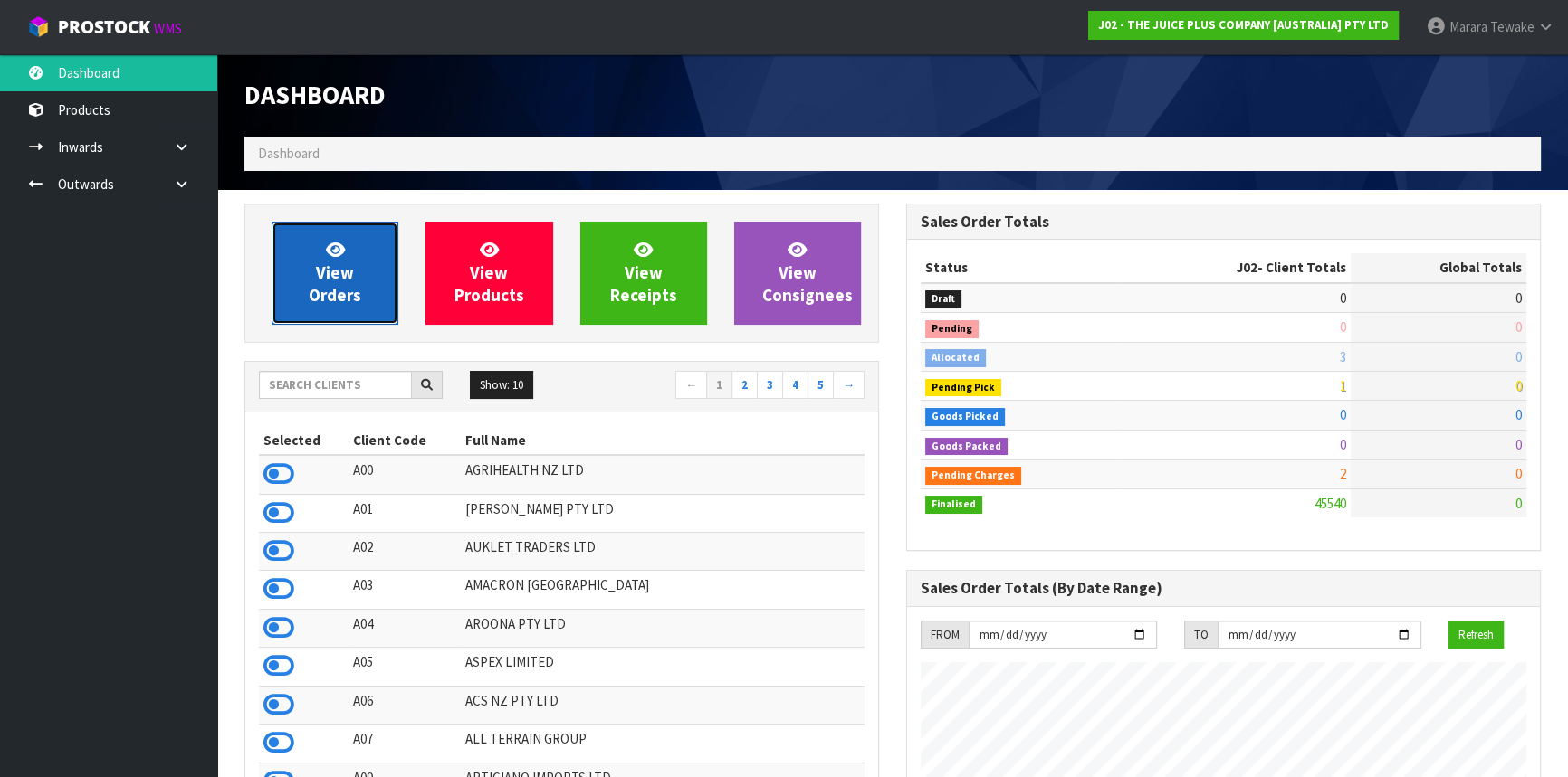
scroll to position [1368, 661]
click at [336, 284] on span "View Orders" at bounding box center [335, 273] width 52 height 68
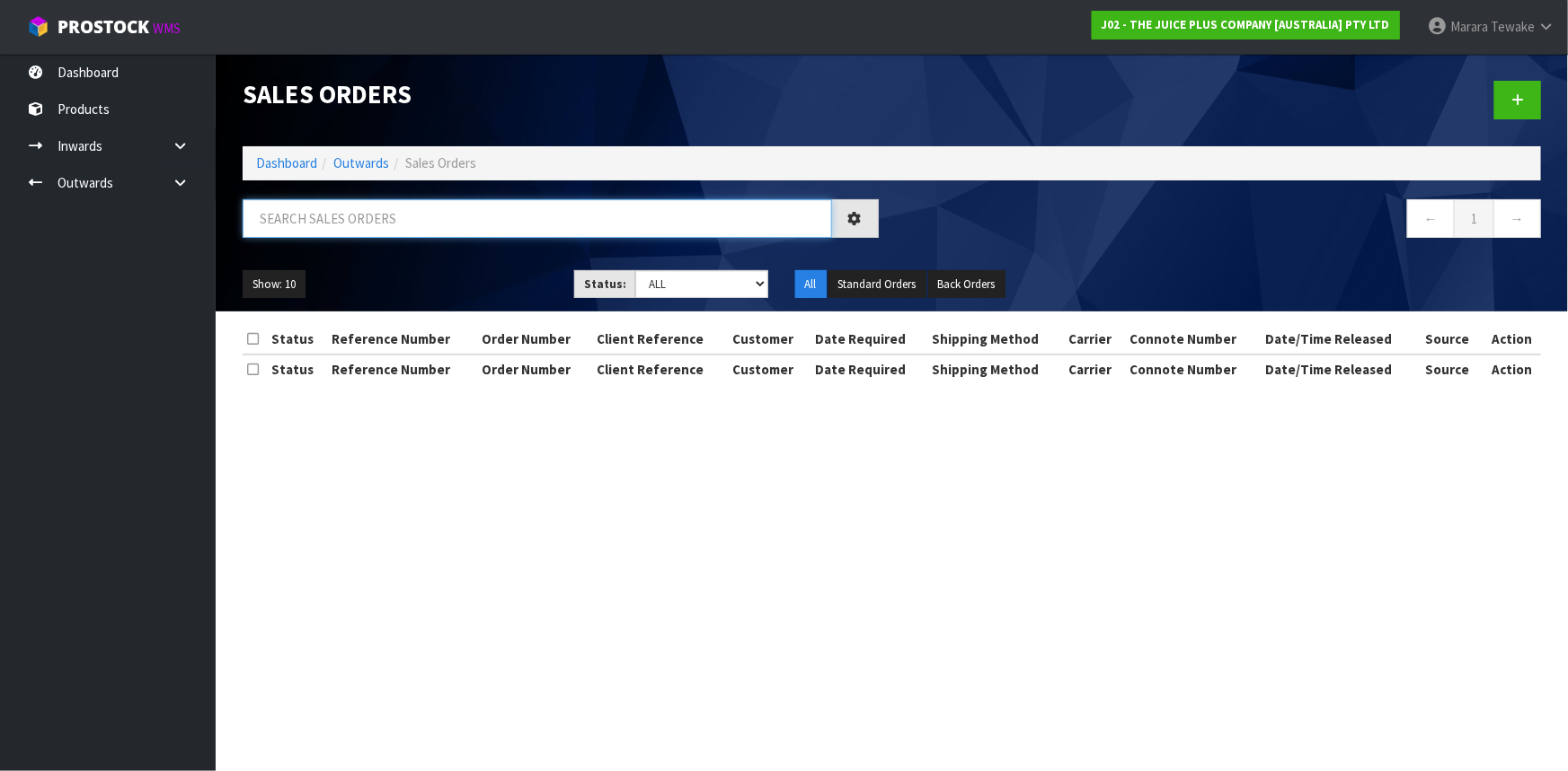
click at [472, 212] on input "text" at bounding box center [537, 219] width 589 height 39
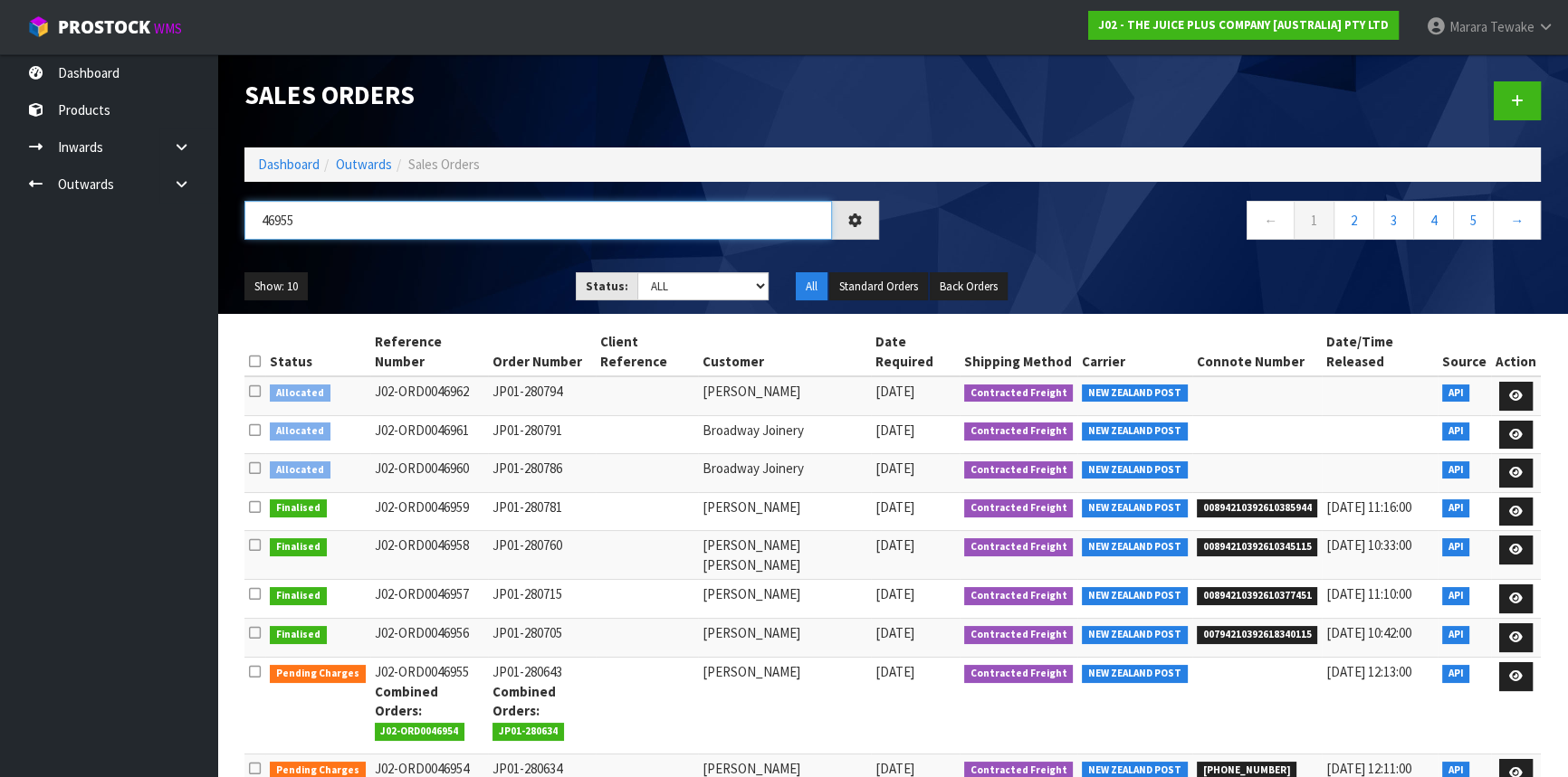
type input "46955"
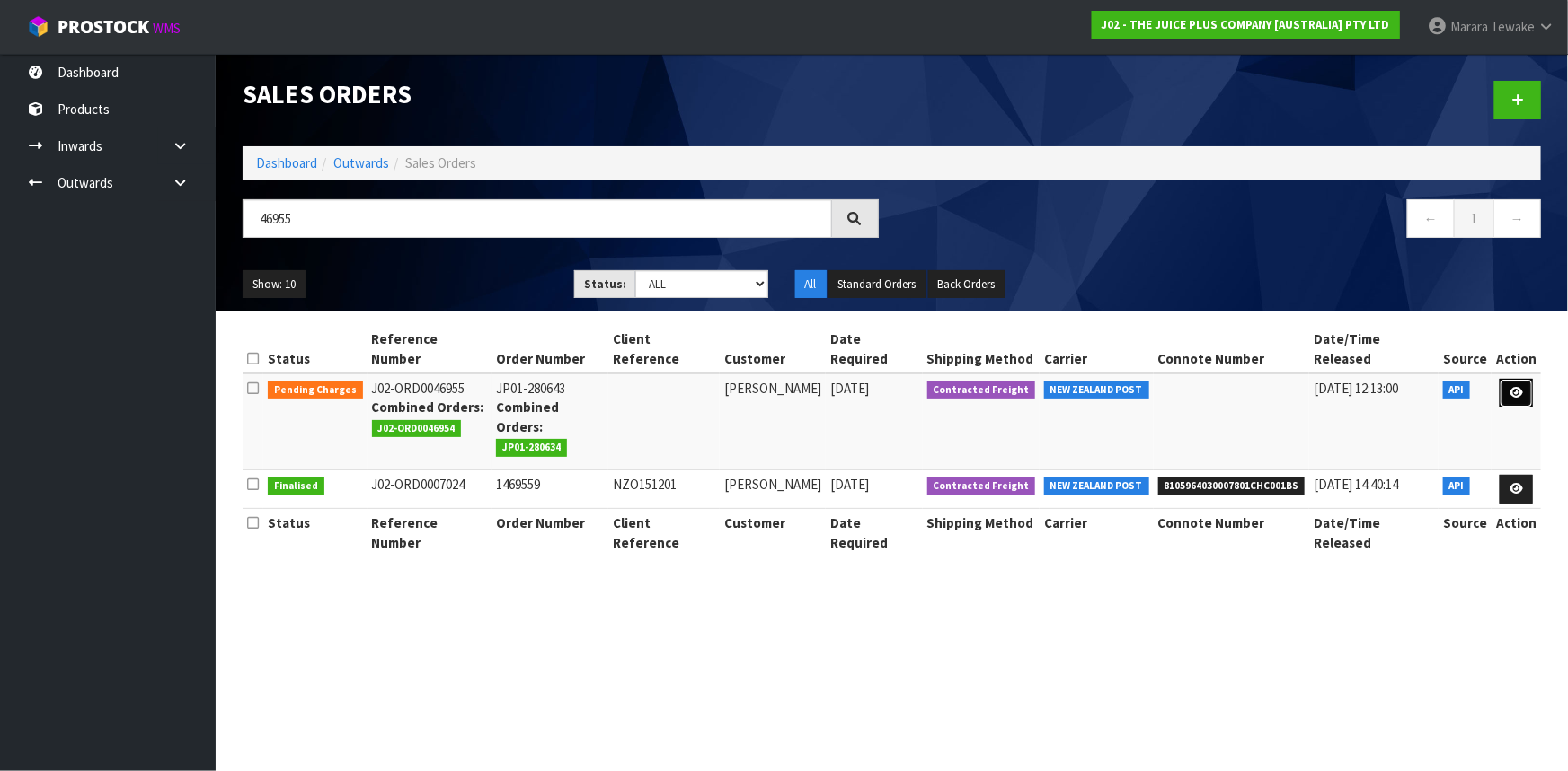
click at [1509, 379] on link at bounding box center [1516, 393] width 33 height 29
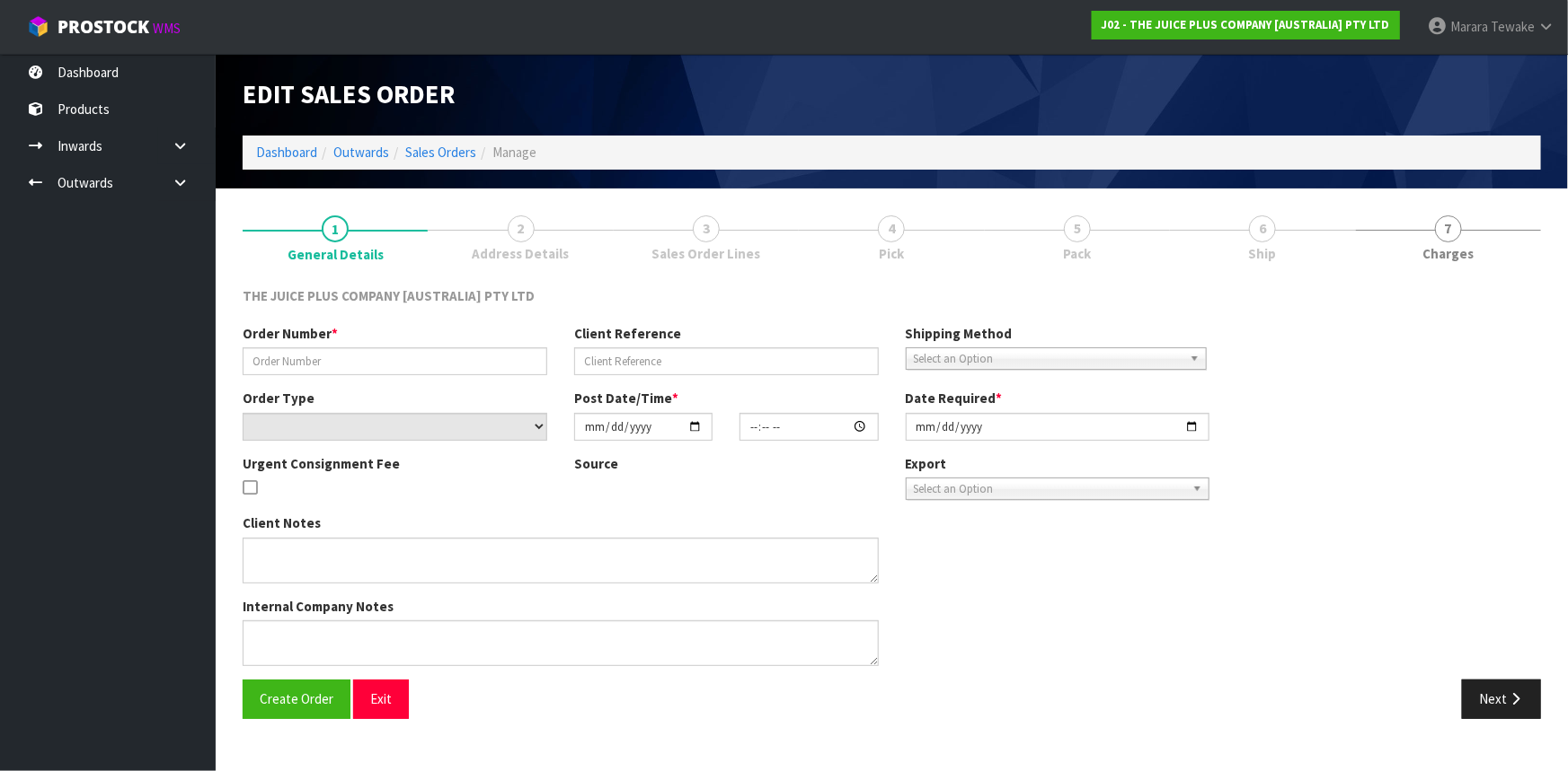
type input "JP01-280643"
select select "number:0"
type input "[DATE]"
type input "04:02:12.000"
type input "[DATE]"
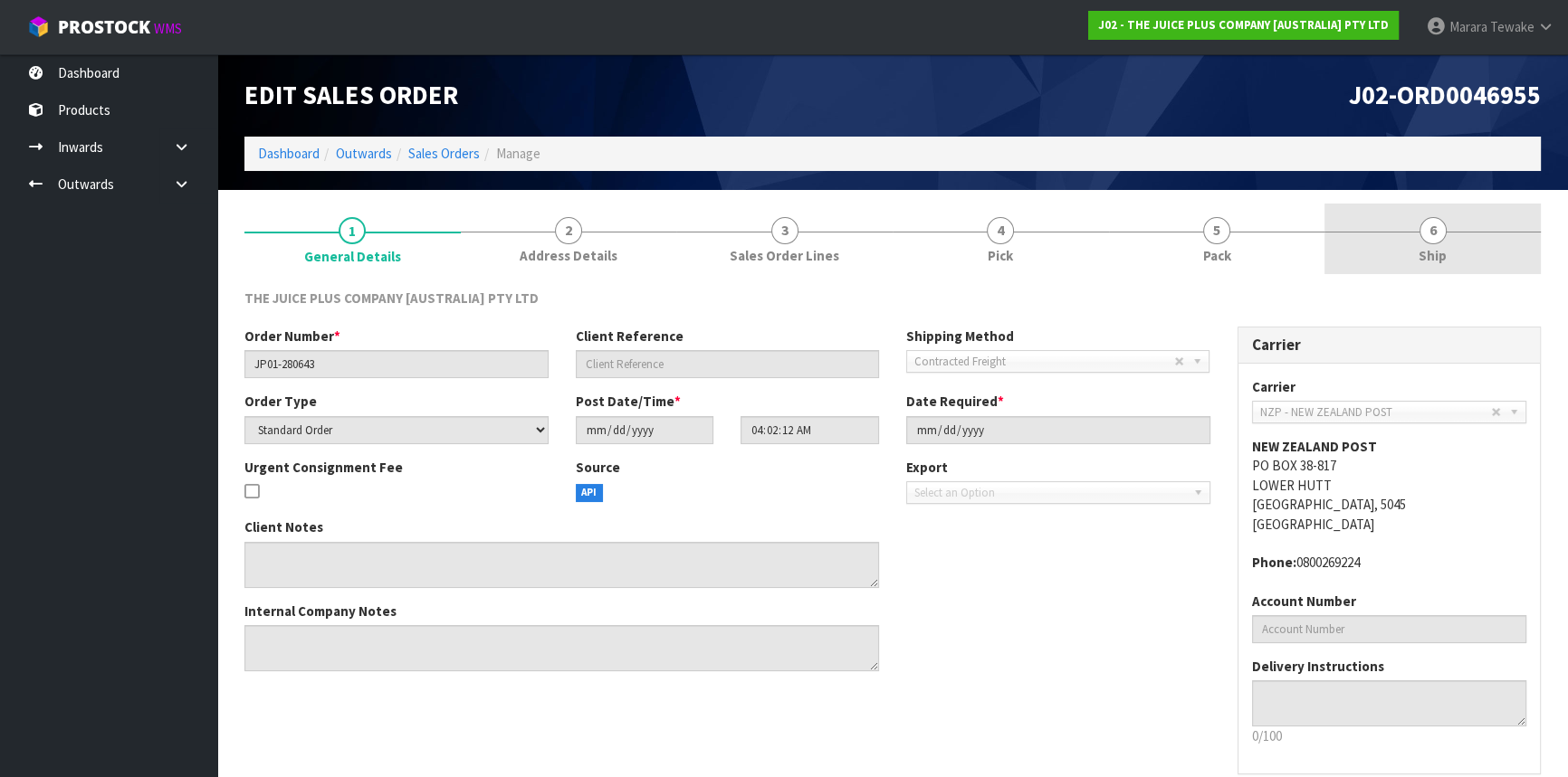
click at [1437, 245] on link "6 Ship" at bounding box center [1432, 240] width 217 height 72
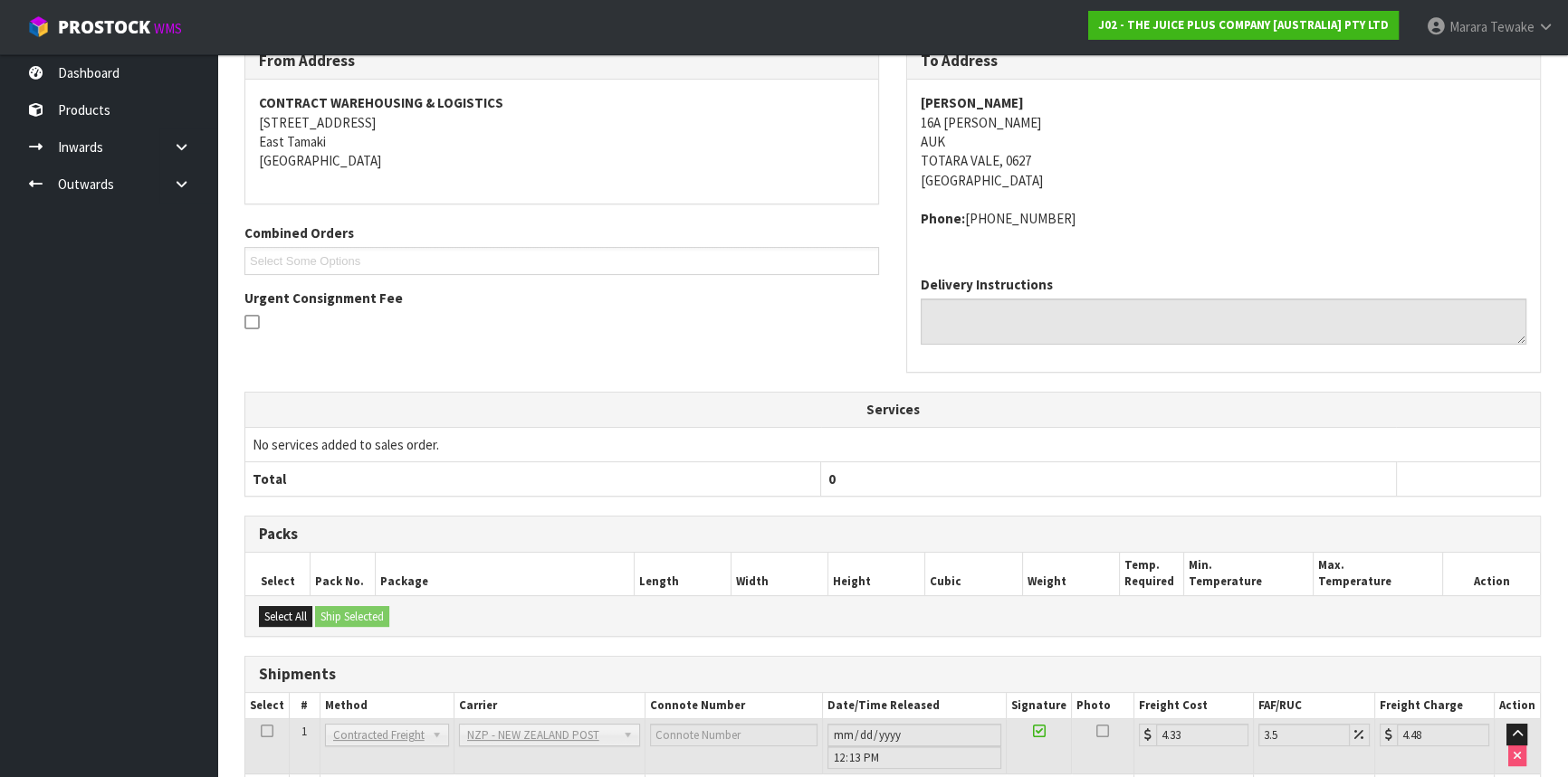
scroll to position [356, 0]
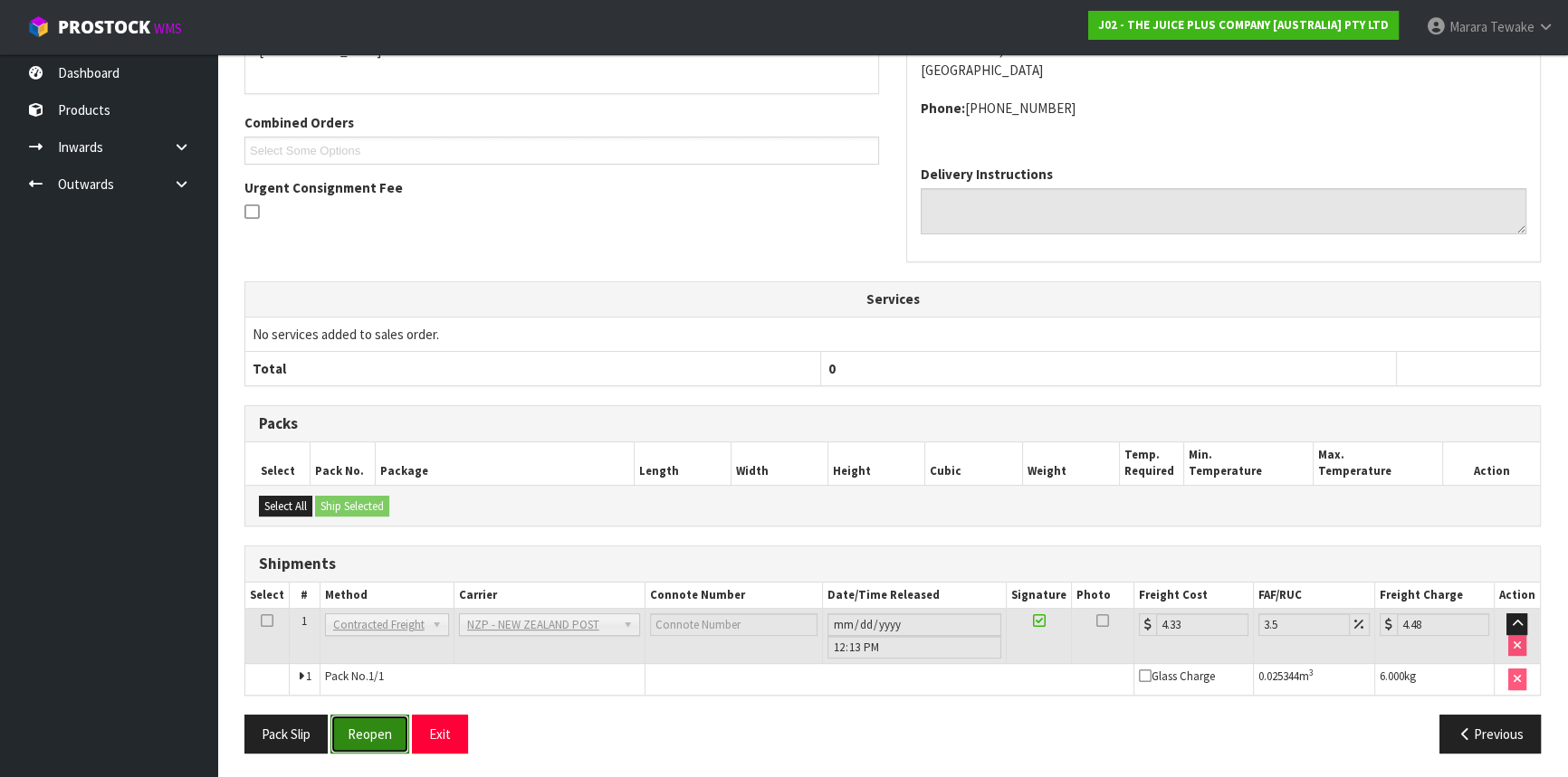
click at [377, 715] on button "Reopen" at bounding box center [369, 734] width 79 height 39
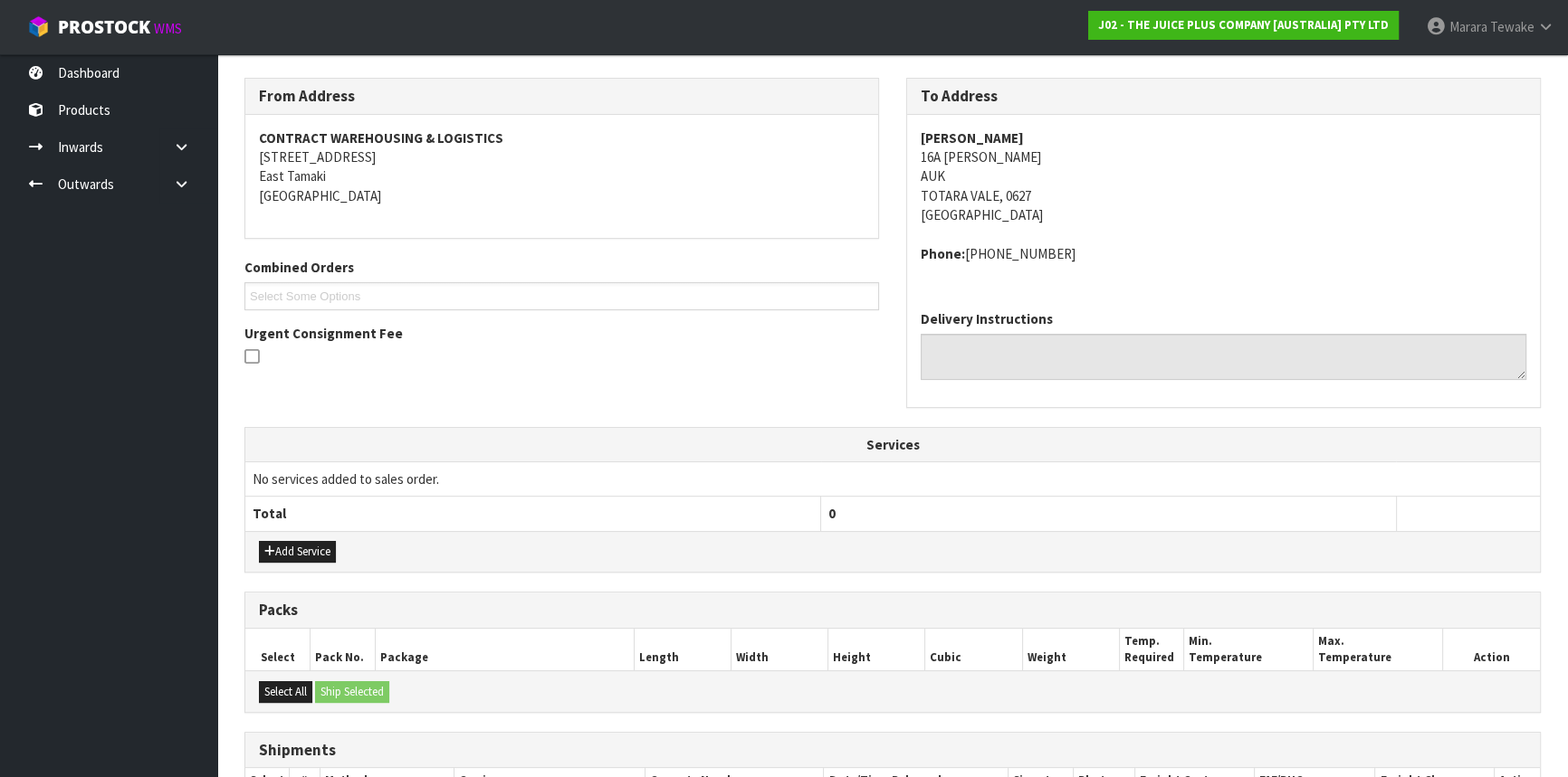
scroll to position [467, 0]
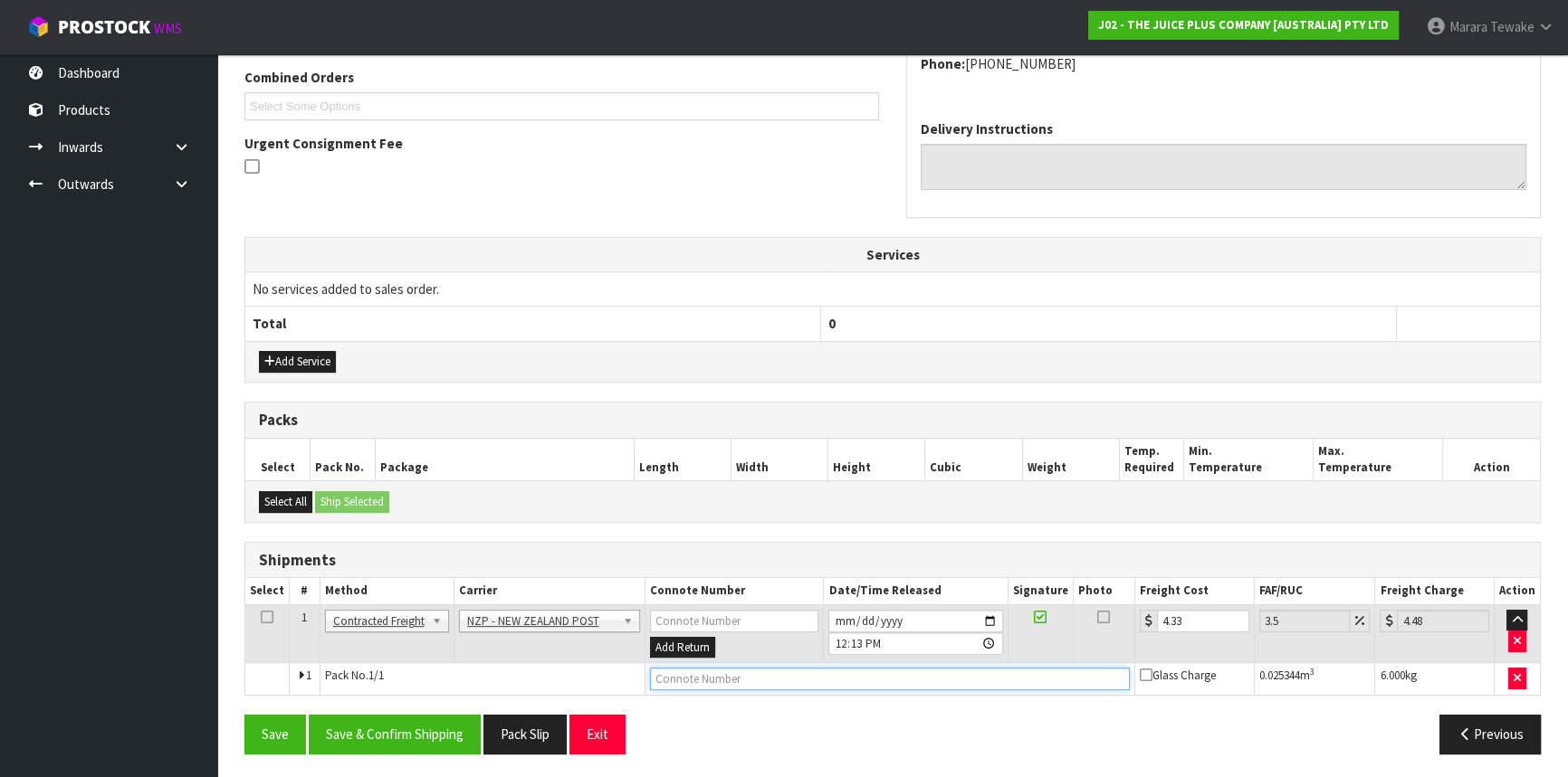
click at [719, 678] on input "text" at bounding box center [890, 679] width 480 height 22
paste input "89421 03926 10427 019"
type input "89421 03926 10427 019"
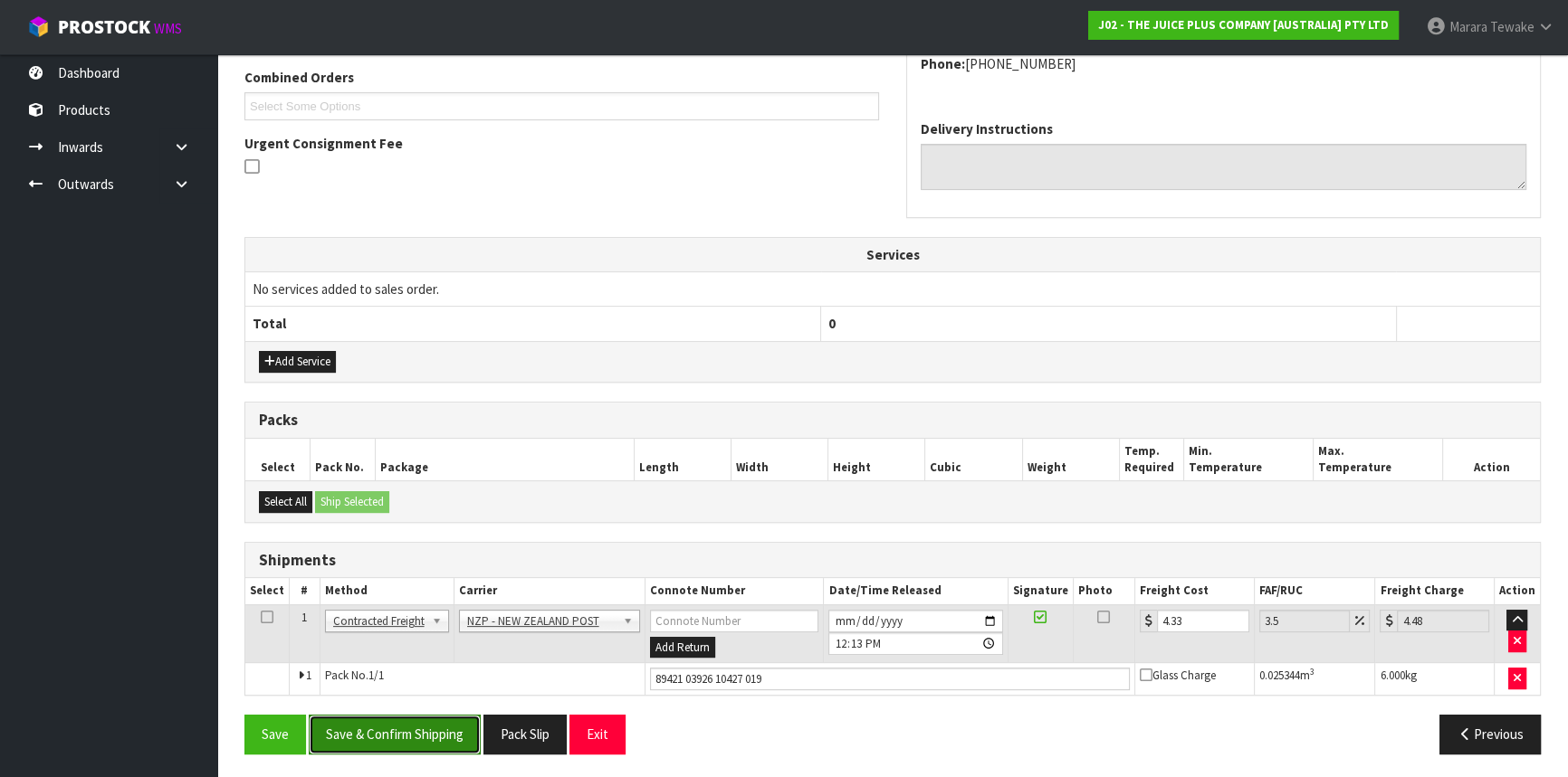
click at [434, 722] on button "Save & Confirm Shipping" at bounding box center [394, 734] width 172 height 39
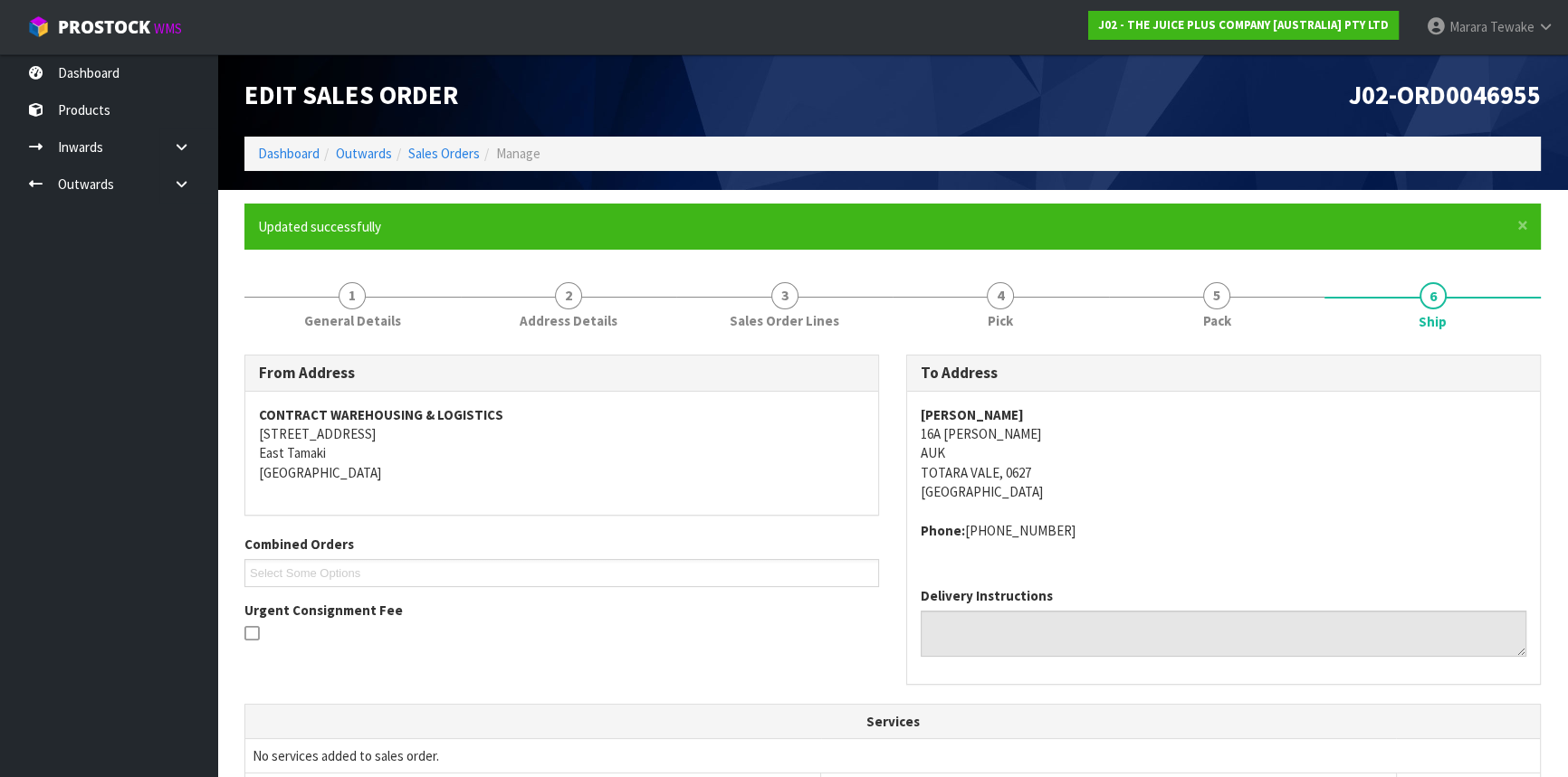
scroll to position [422, 0]
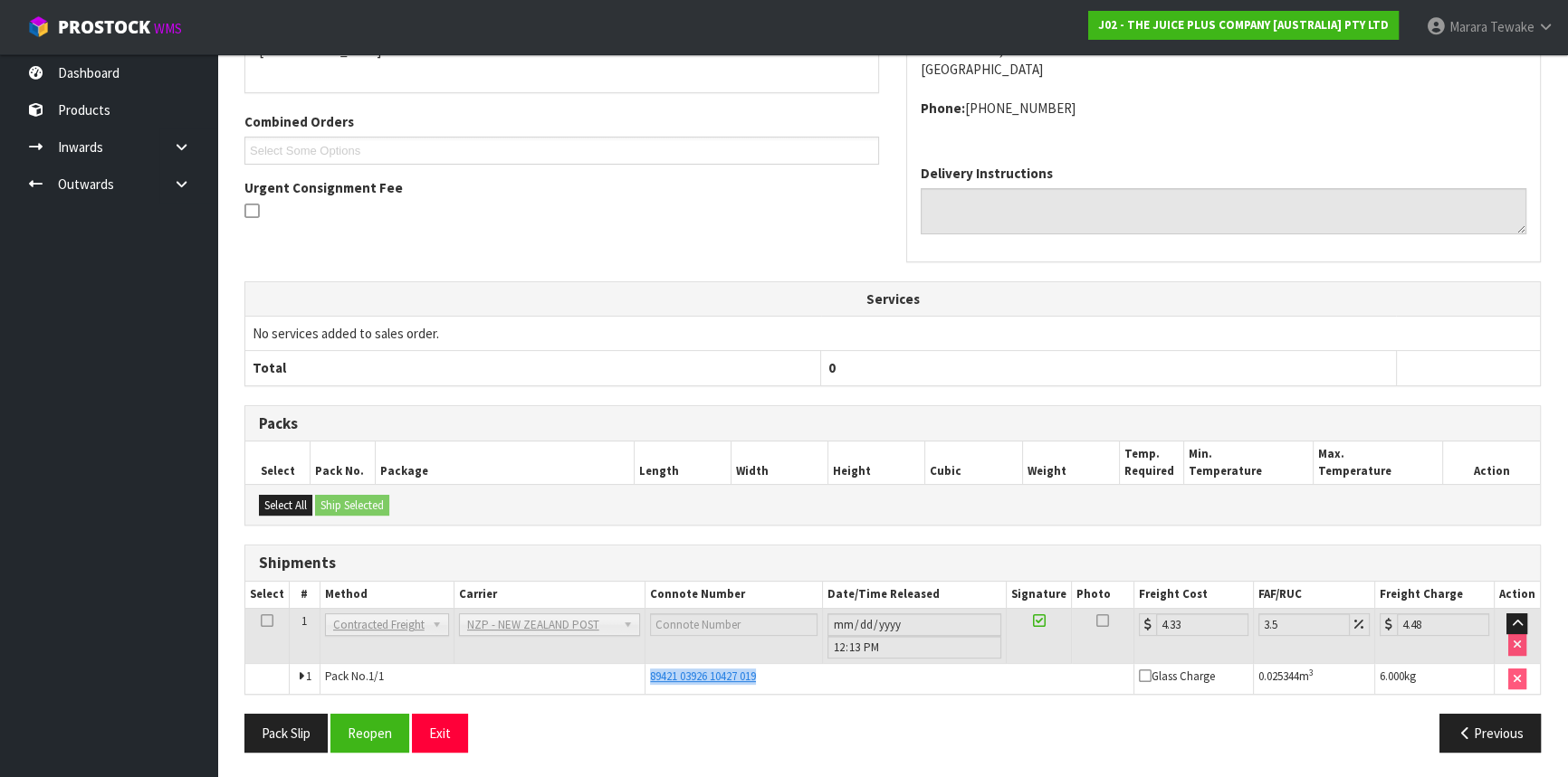
drag, startPoint x: 774, startPoint y: 672, endPoint x: 575, endPoint y: 685, distance: 199.4
click at [575, 685] on tr "1 Pack No. 1/1 89421 03926 10427 019 Glass Charge 0.025344 m 3 6.000 kg" at bounding box center [892, 679] width 1294 height 31
copy tr "89421 03926 10427 019"
click at [776, 672] on div "89421 03926 10427 019" at bounding box center [889, 676] width 479 height 17
click at [380, 743] on button "Reopen" at bounding box center [369, 733] width 79 height 39
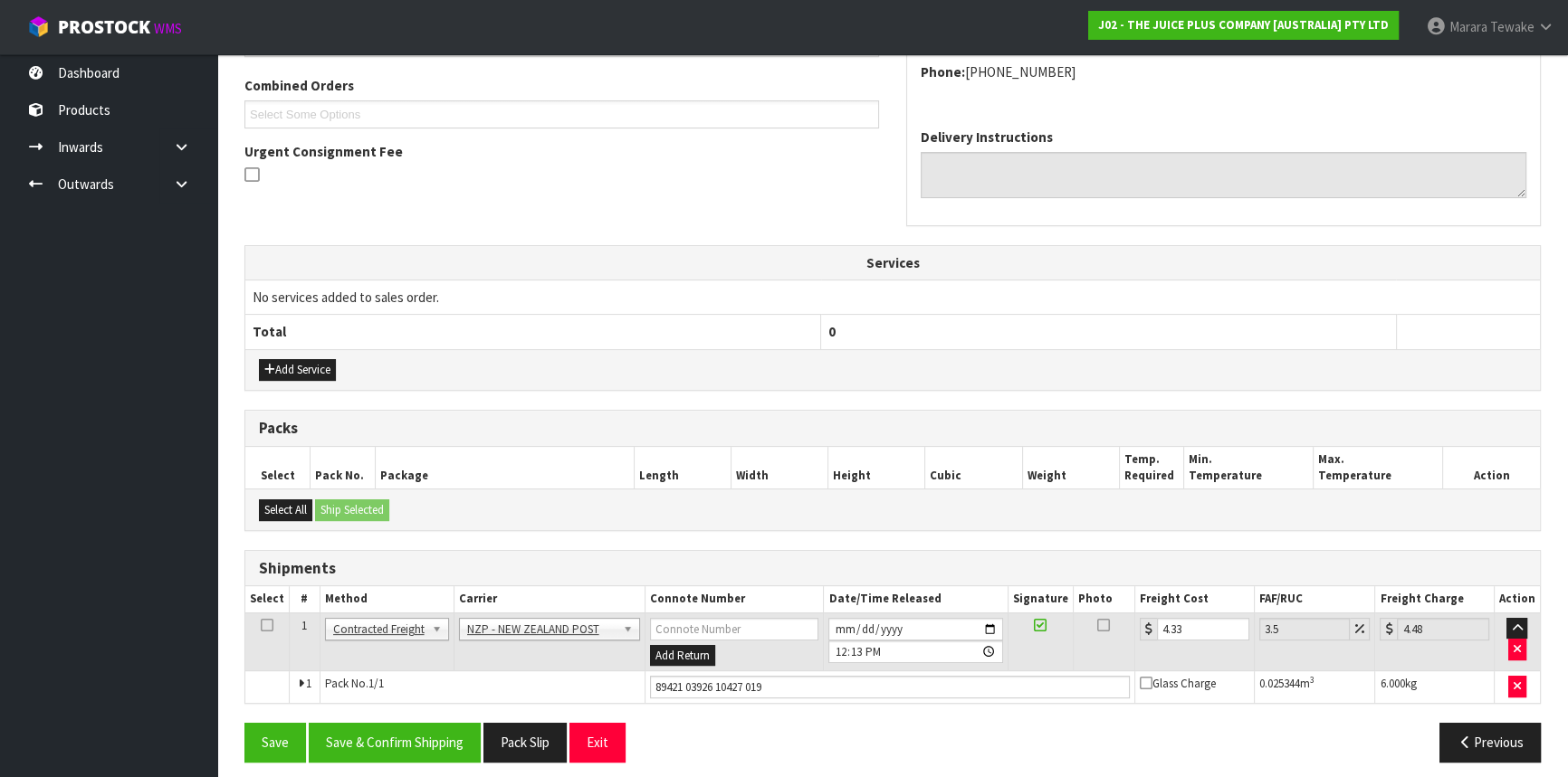
scroll to position [467, 0]
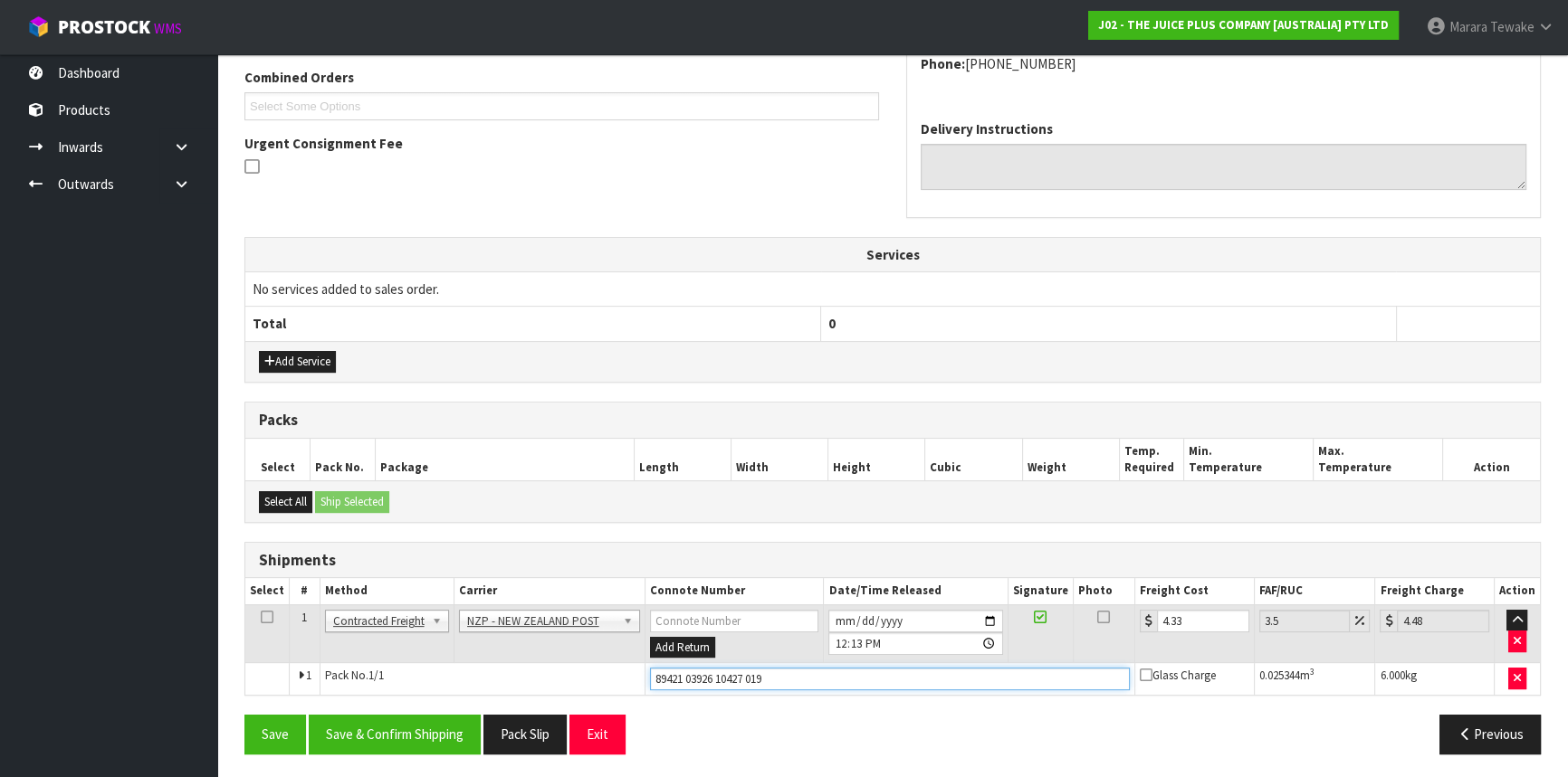
drag, startPoint x: 777, startPoint y: 672, endPoint x: 603, endPoint y: 674, distance: 174.0
click at [596, 671] on tr "1 Pack No. 1/1 89421 03926 10427 019 Glass Charge 0.025344 m 3 6.000 kg" at bounding box center [892, 680] width 1294 height 33
paste input "(00)"
type input "[PHONE_NUMBER]"
click at [245, 715] on button "Save" at bounding box center [275, 734] width 61 height 39
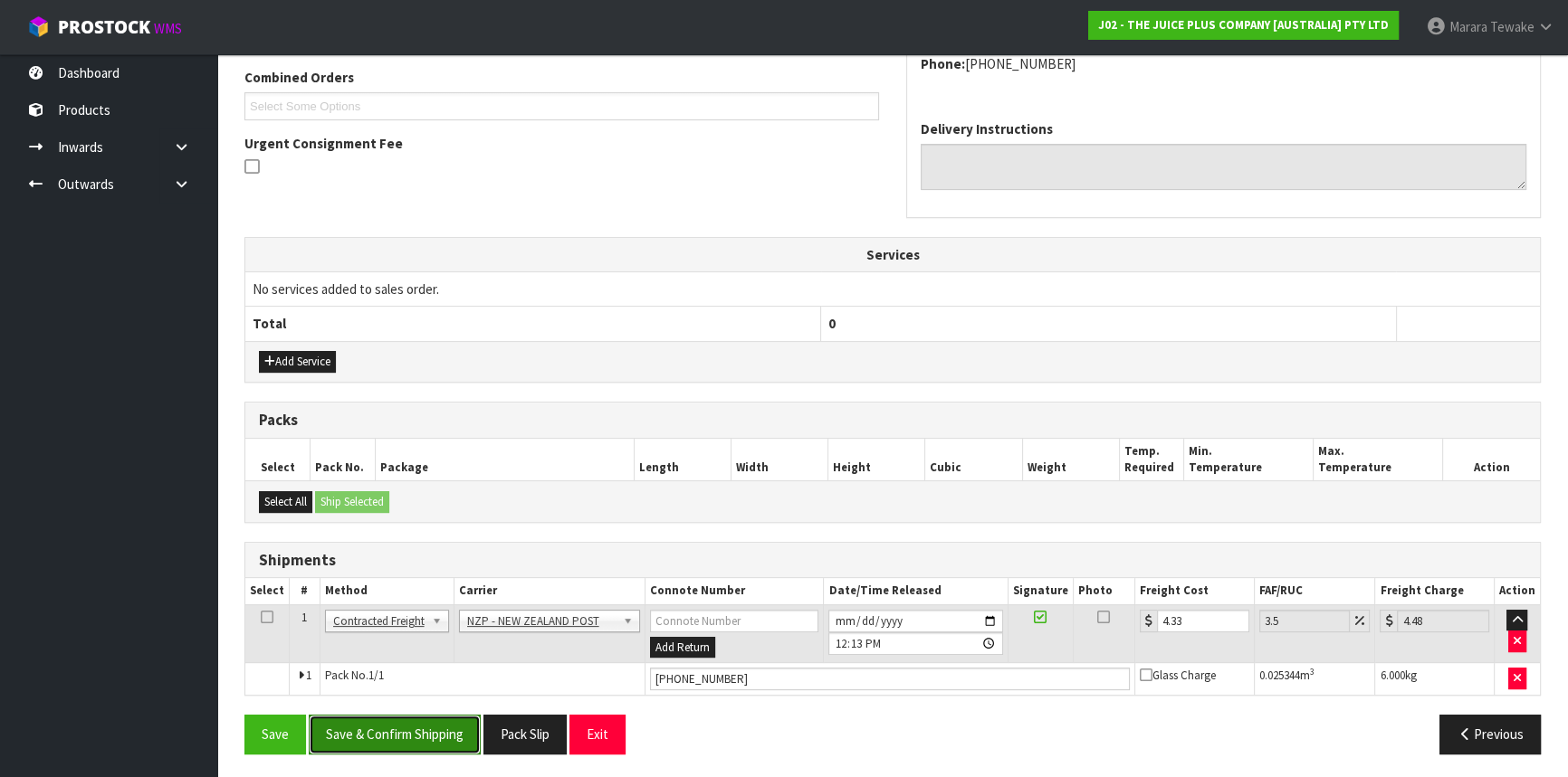
click at [433, 724] on button "Save & Confirm Shipping" at bounding box center [394, 734] width 172 height 39
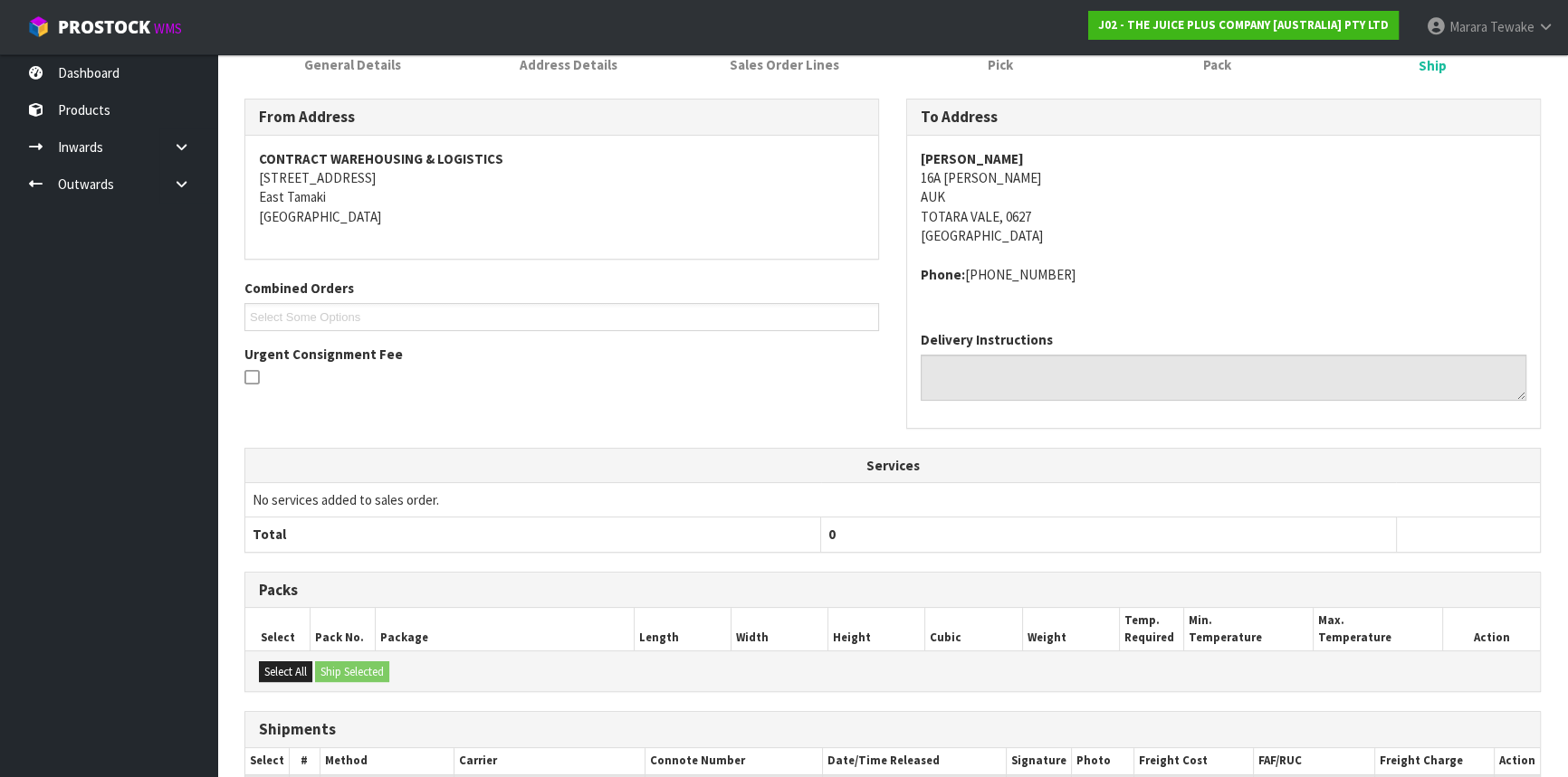
scroll to position [422, 0]
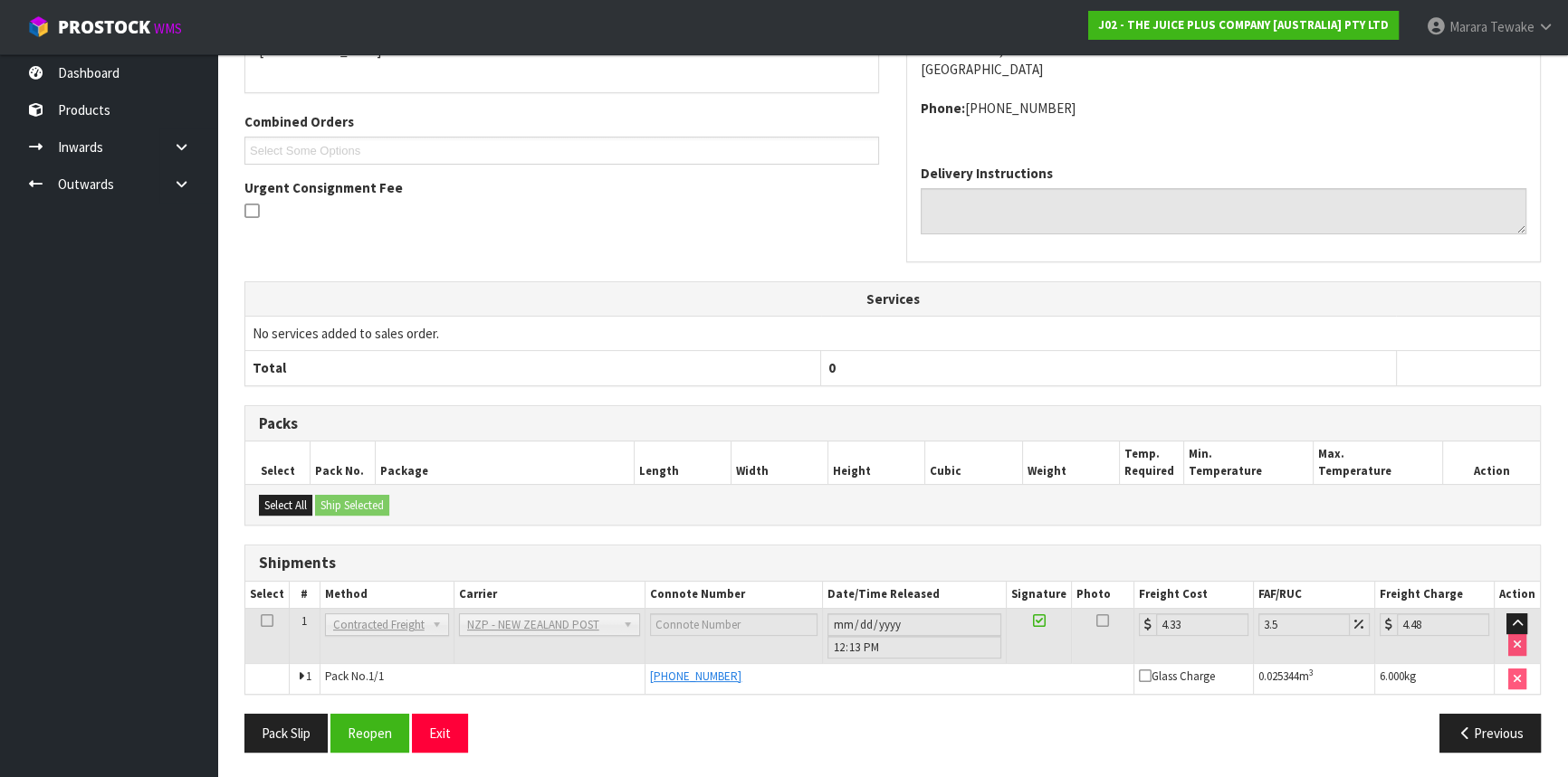
drag, startPoint x: 791, startPoint y: 676, endPoint x: 598, endPoint y: 687, distance: 193.3
click at [600, 687] on tr "1 Pack No. 1/1 (00) 89421 03926 10427 019 Glass Charge 0.025344 m 3 6.000 kg" at bounding box center [892, 679] width 1294 height 31
copy tr "[PHONE_NUMBER]"
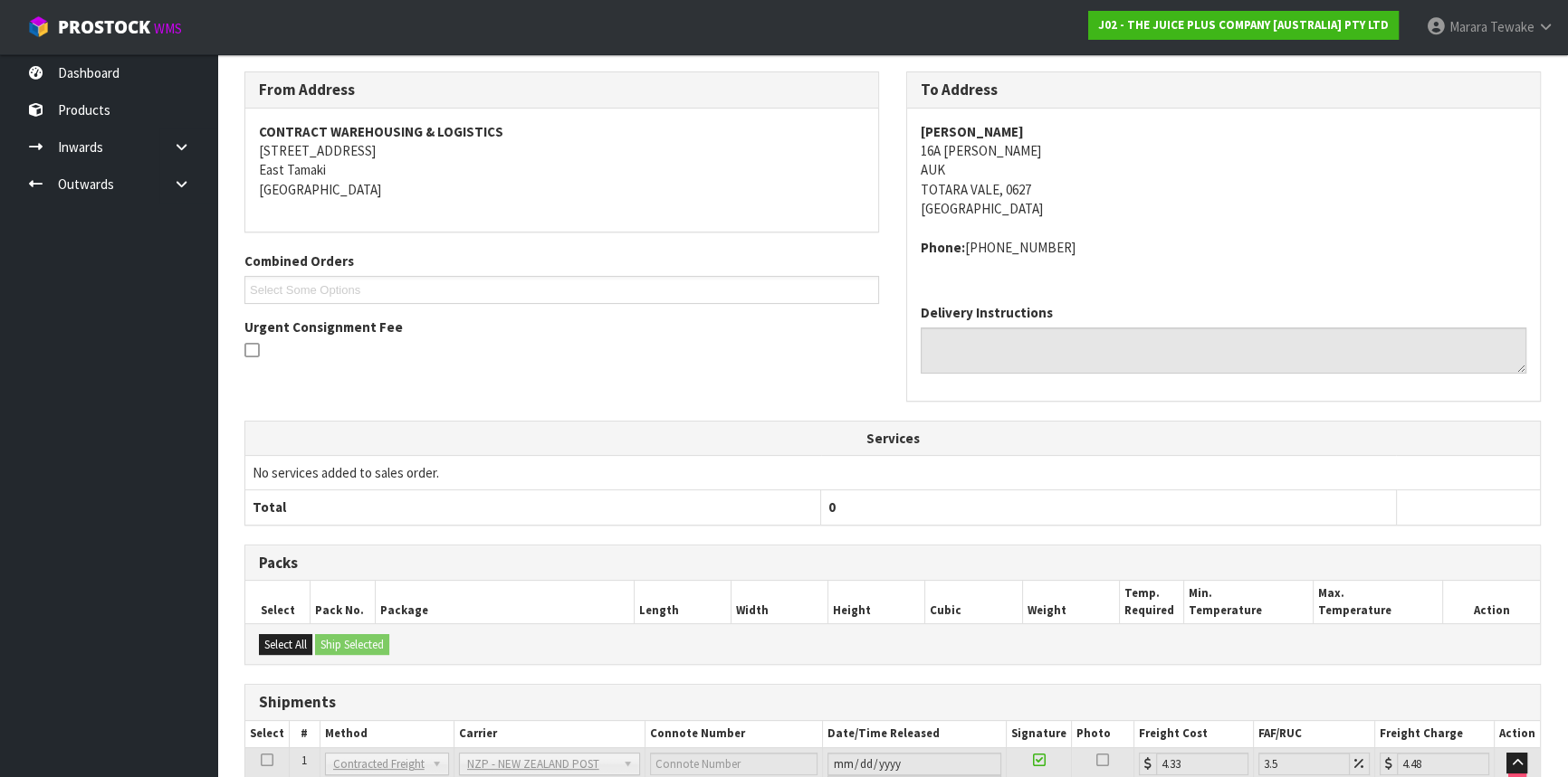
scroll to position [11, 0]
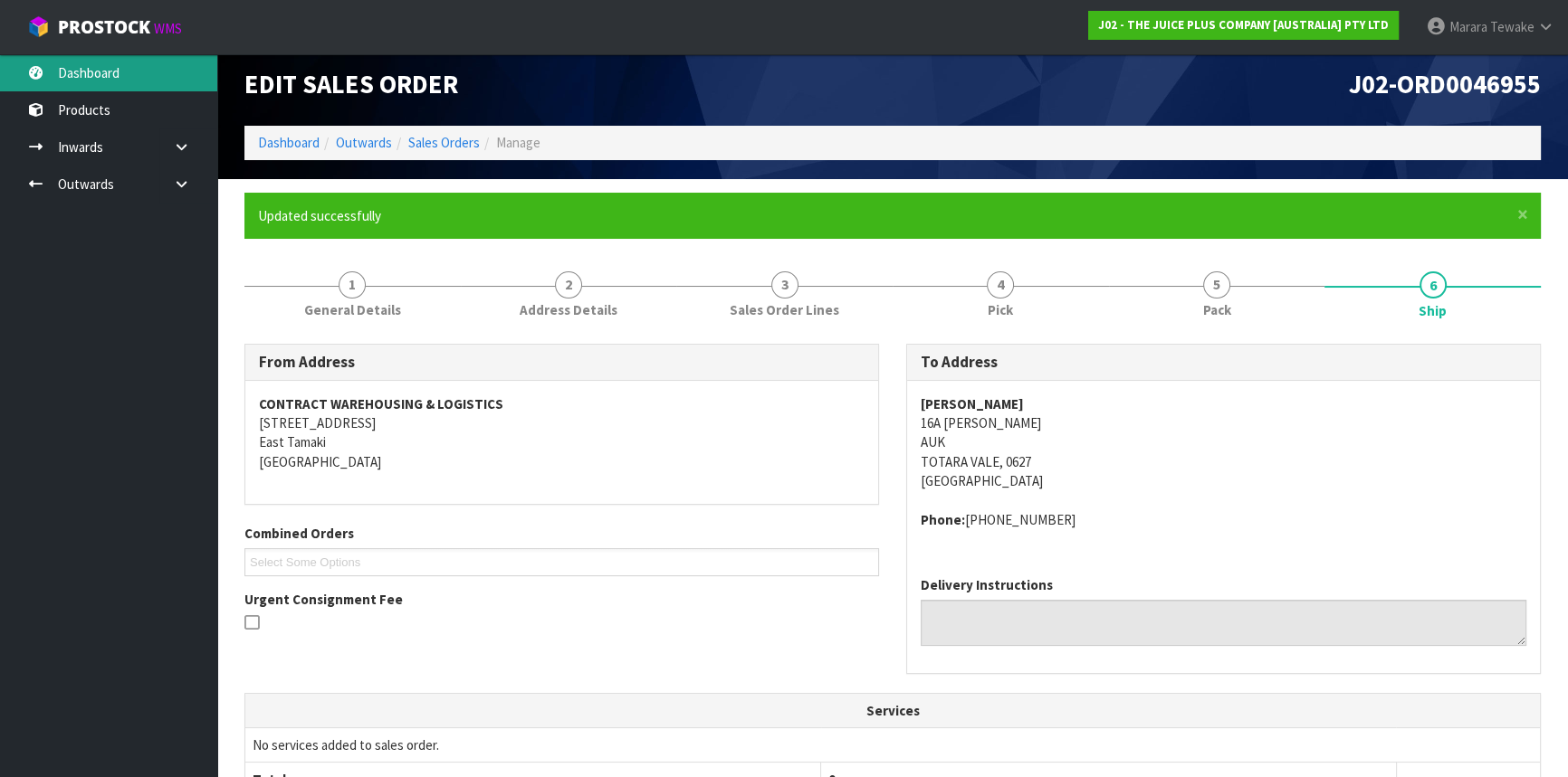
click at [118, 64] on link "Dashboard" at bounding box center [109, 73] width 218 height 37
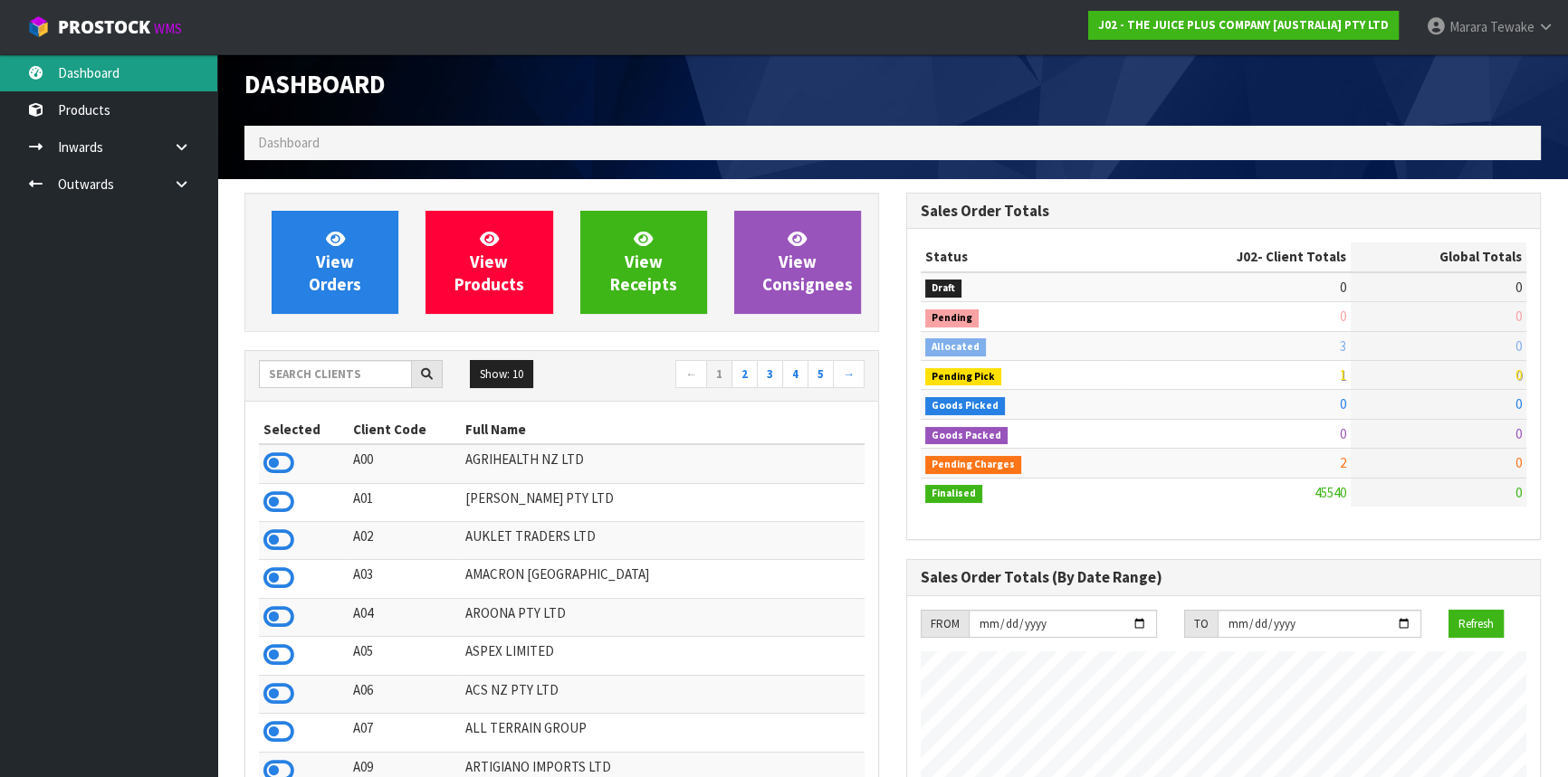
scroll to position [1368, 661]
